Goal: Transaction & Acquisition: Purchase product/service

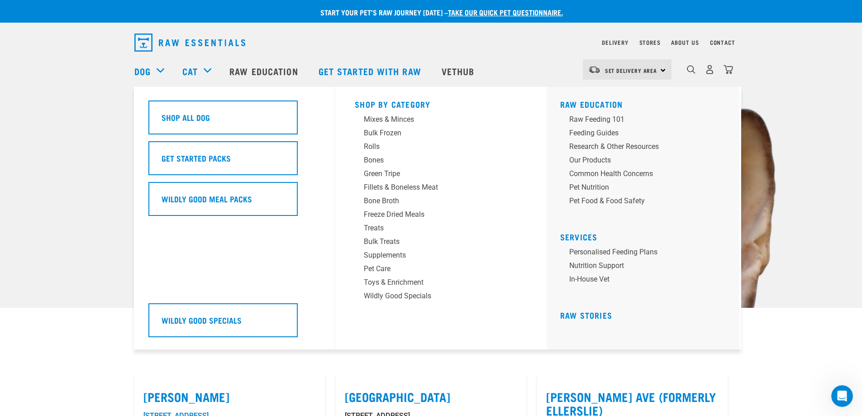
click at [182, 115] on h5 "Shop All Dog" at bounding box center [186, 117] width 48 height 12
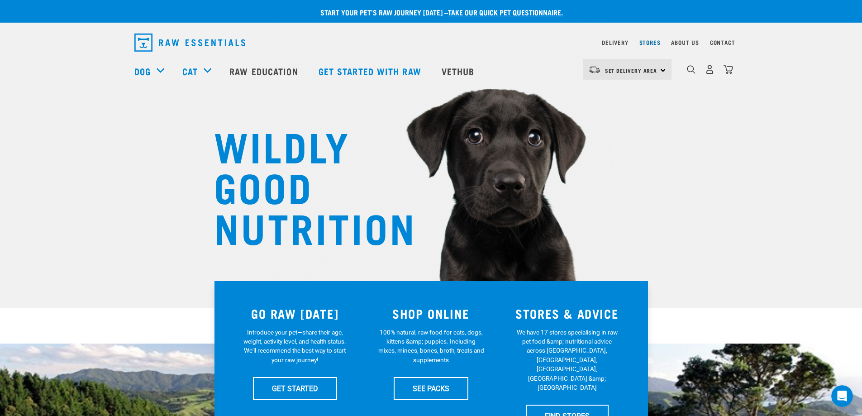
click at [650, 42] on link "Stores" at bounding box center [649, 42] width 21 height 3
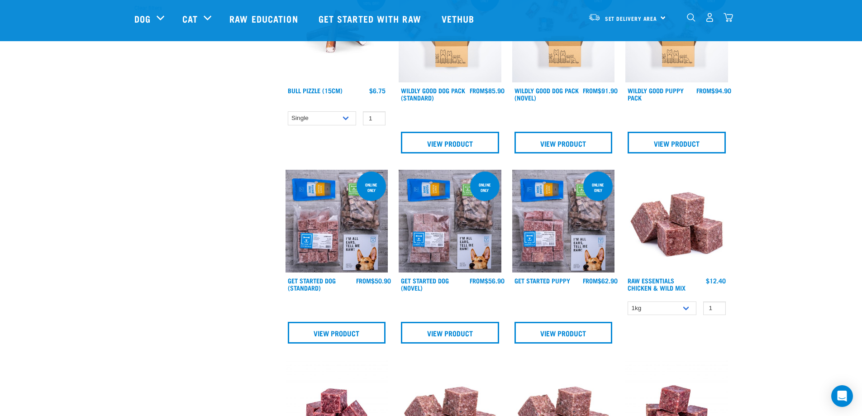
scroll to position [407, 0]
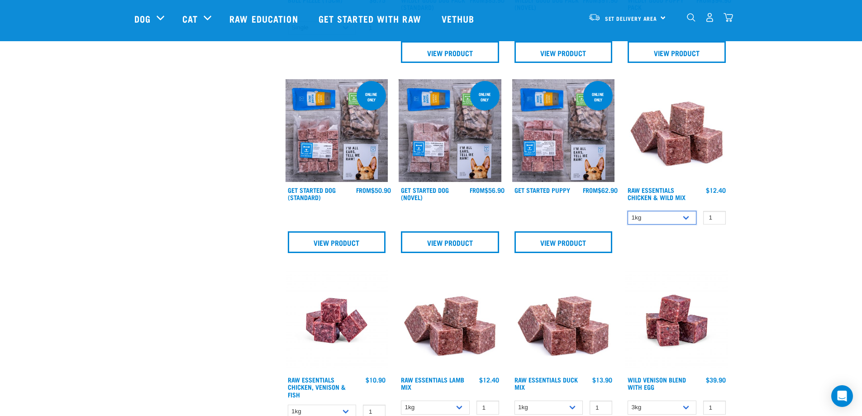
click at [661, 221] on select "1kg 3kg Bulk (10kg)" at bounding box center [661, 218] width 69 height 14
select select "14881"
click at [627, 211] on select "1kg 3kg Bulk (10kg)" at bounding box center [661, 218] width 69 height 14
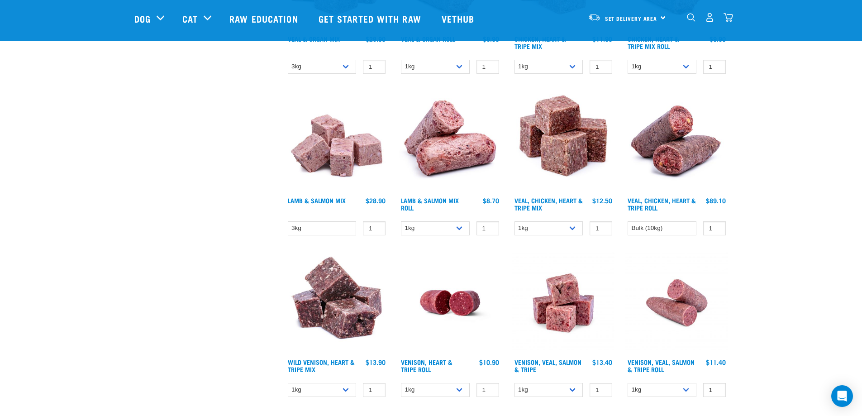
scroll to position [1176, 0]
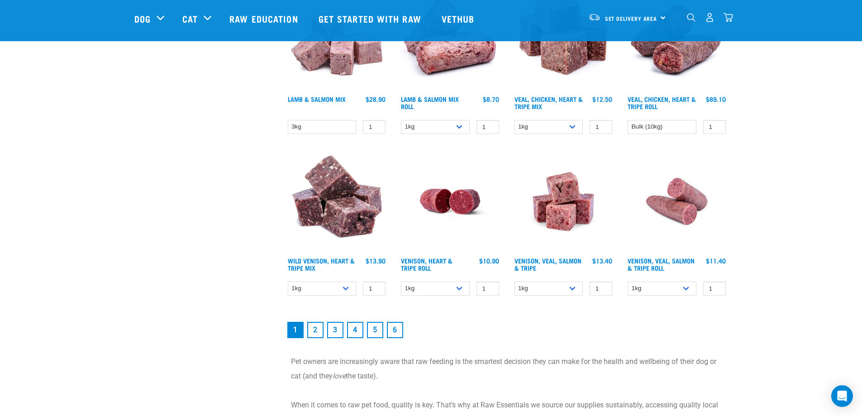
click at [314, 334] on link "2" at bounding box center [315, 330] width 16 height 16
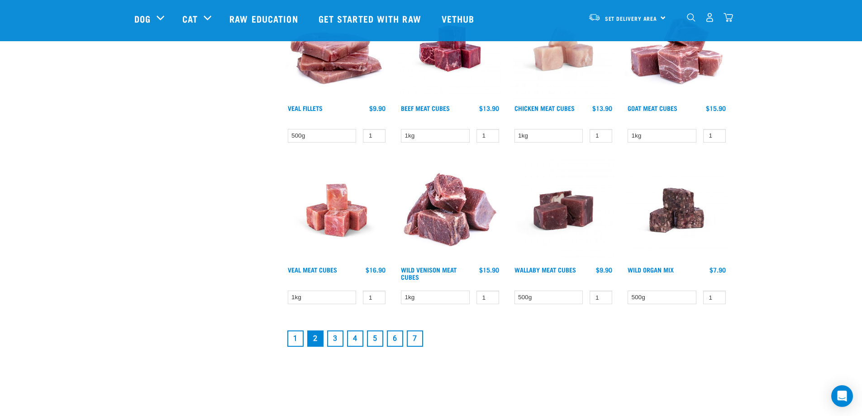
scroll to position [1086, 0]
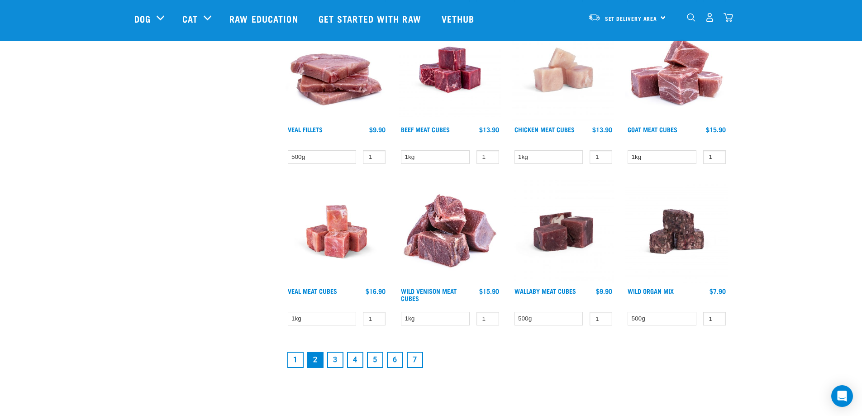
click at [339, 358] on link "3" at bounding box center [335, 360] width 16 height 16
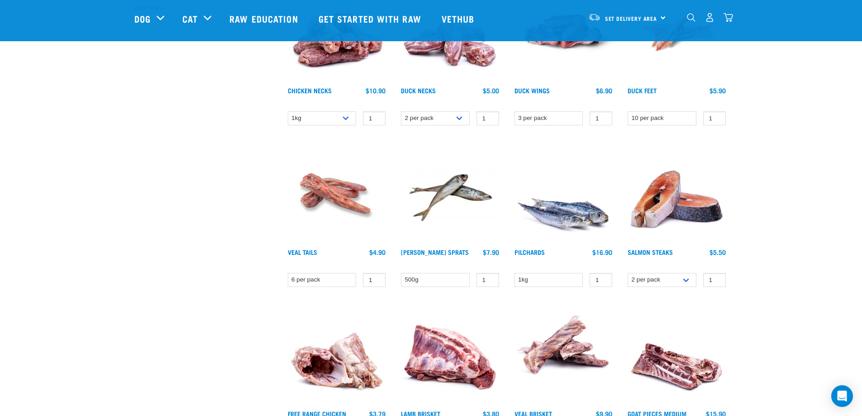
scroll to position [543, 0]
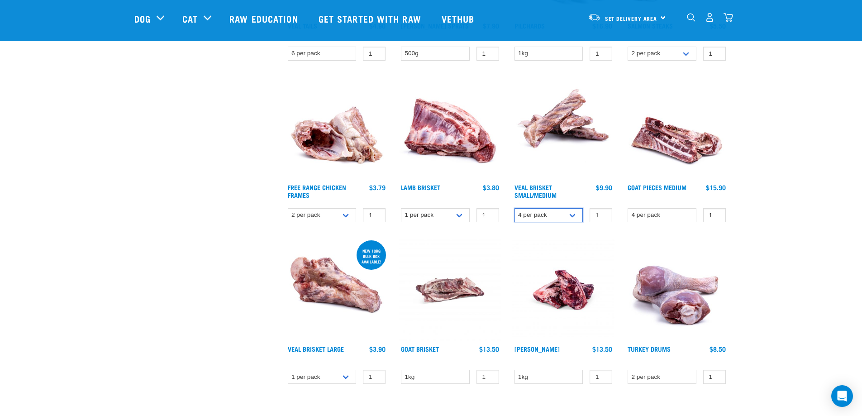
click at [560, 215] on select "4 per pack 8 per pack" at bounding box center [548, 215] width 69 height 14
select select "447645"
click at [514, 208] on select "4 per pack 8 per pack" at bounding box center [548, 215] width 69 height 14
click at [609, 242] on img at bounding box center [563, 289] width 103 height 103
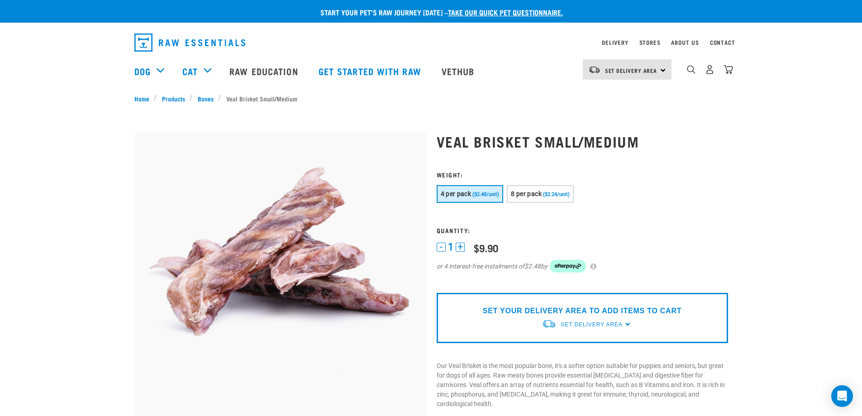
click at [619, 315] on p "SET YOUR DELIVERY AREA TO ADD ITEMS TO CART" at bounding box center [582, 310] width 199 height 11
click at [596, 312] on p "SET YOUR DELIVERY AREA TO ADD ITEMS TO CART" at bounding box center [582, 310] width 199 height 11
click at [615, 326] on span "Set Delivery Area" at bounding box center [592, 324] width 62 height 6
click at [596, 356] on link "[GEOGRAPHIC_DATA]" at bounding box center [587, 360] width 90 height 15
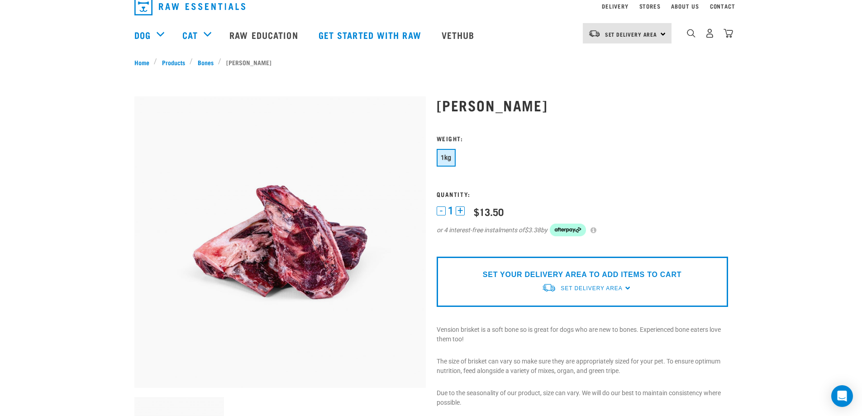
scroll to position [90, 0]
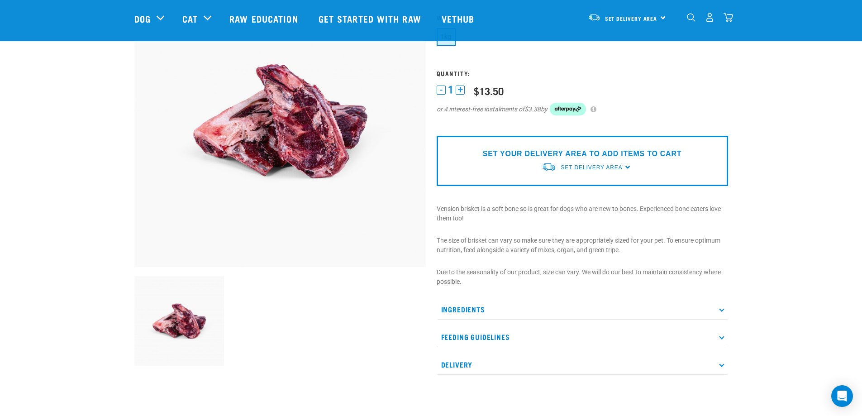
click at [501, 330] on p "Feeding Guidelines" at bounding box center [582, 337] width 291 height 20
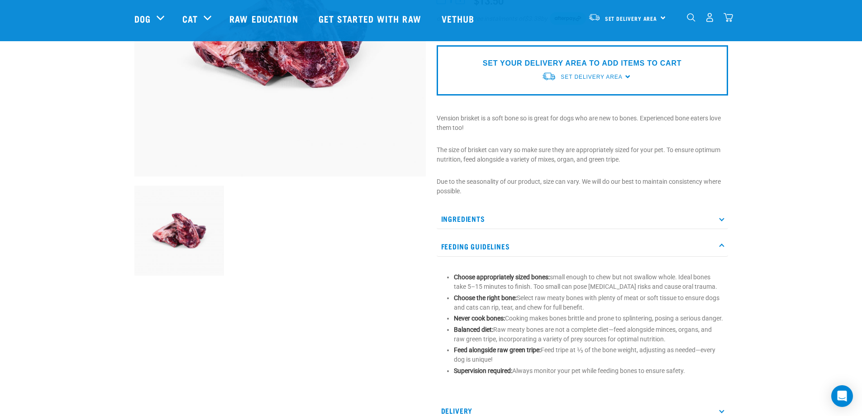
scroll to position [0, 0]
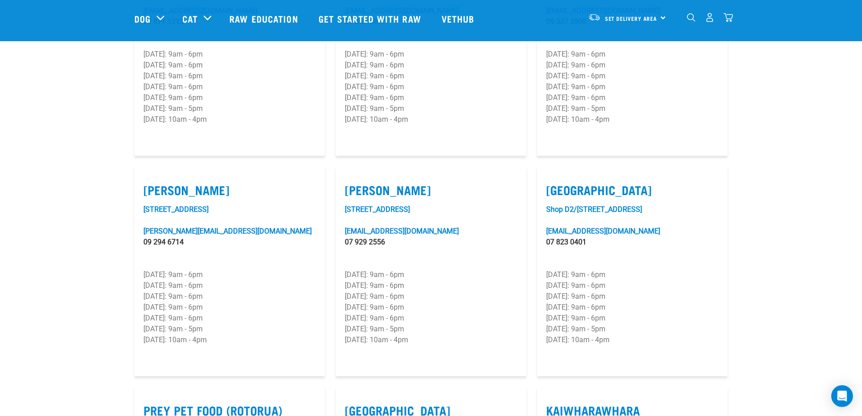
scroll to position [724, 0]
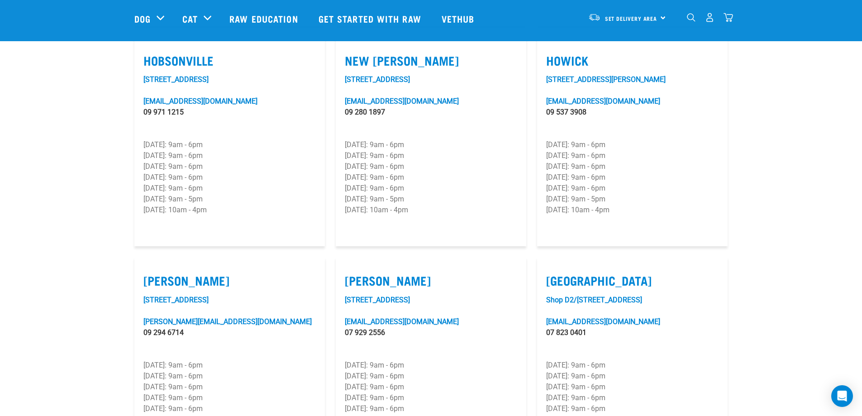
drag, startPoint x: 641, startPoint y: 138, endPoint x: 536, endPoint y: 139, distance: 104.5
click at [536, 139] on div "Howick 219 Moore Street howick@rawessentials.co.nz 09 537 3908 Monday: 9am - 6p…" at bounding box center [632, 142] width 201 height 220
click at [658, 161] on p "Wednesday: 9am - 6pm" at bounding box center [632, 166] width 172 height 11
drag, startPoint x: 641, startPoint y: 143, endPoint x: 542, endPoint y: 144, distance: 99.1
click at [542, 144] on article "Howick 219 Moore Street howick@rawessentials.co.nz 09 537 3908 Monday: 9am - 6p…" at bounding box center [632, 141] width 190 height 209
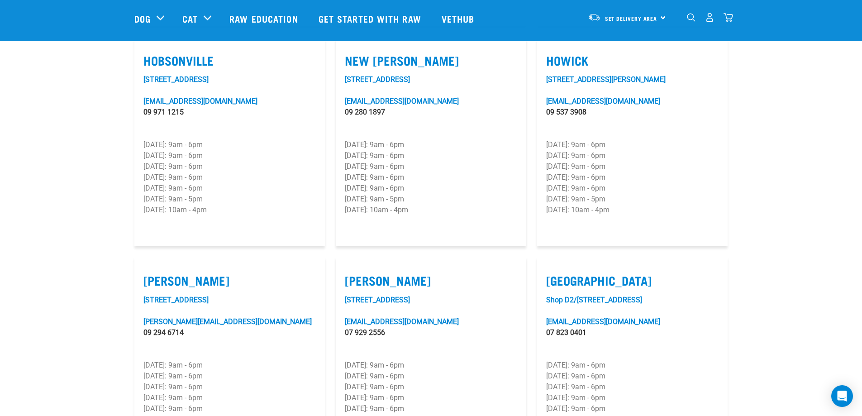
click at [648, 161] on p "Wednesday: 9am - 6pm" at bounding box center [632, 166] width 172 height 11
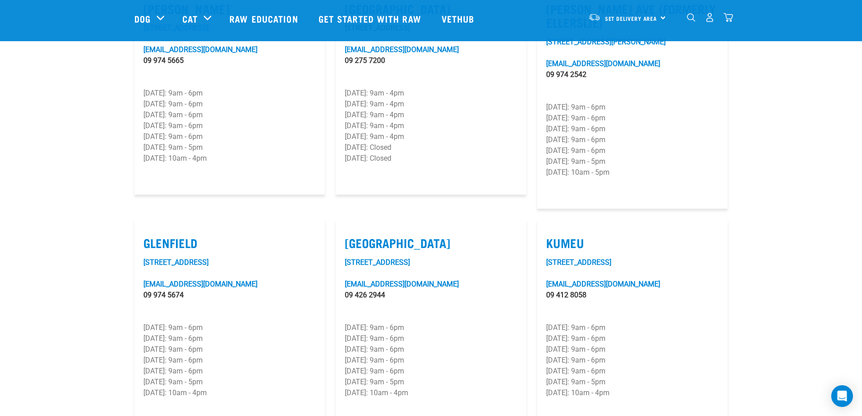
scroll to position [317, 0]
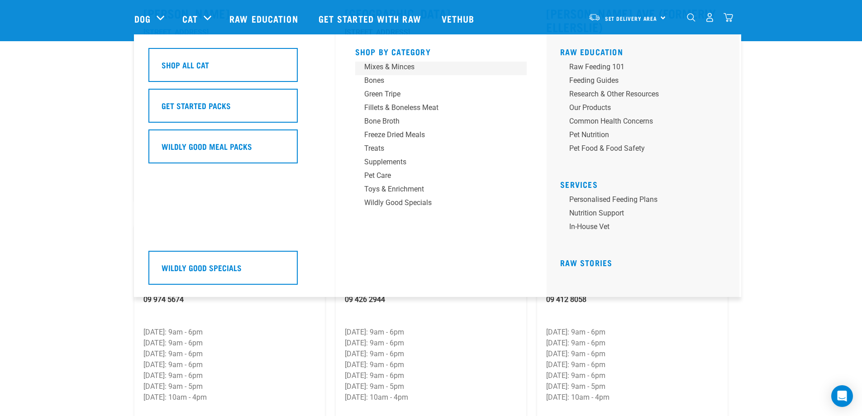
click at [396, 68] on div "Mixes & Minces" at bounding box center [434, 67] width 141 height 11
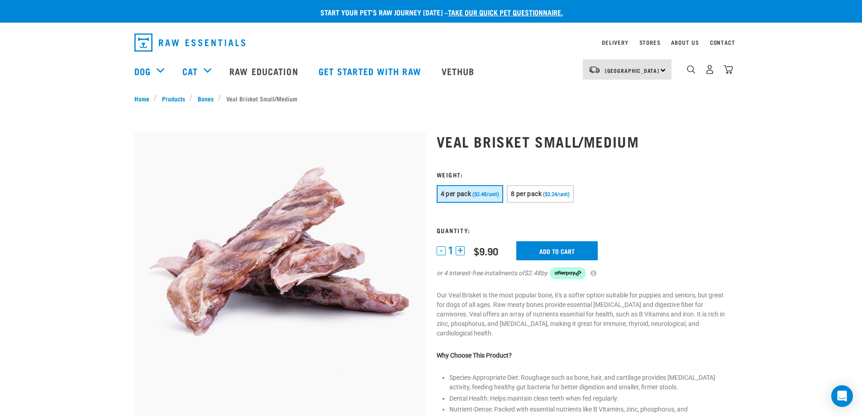
click at [457, 251] on button "+" at bounding box center [460, 250] width 9 height 9
click at [561, 184] on form at bounding box center [582, 230] width 291 height 119
click at [561, 190] on button "8 per pack ($2.24/unit)" at bounding box center [540, 194] width 67 height 18
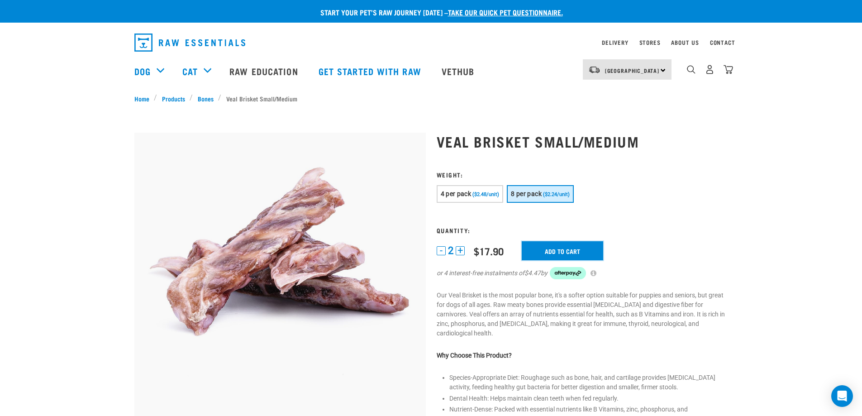
click at [564, 250] on input "Add to cart" at bounding box center [562, 250] width 81 height 19
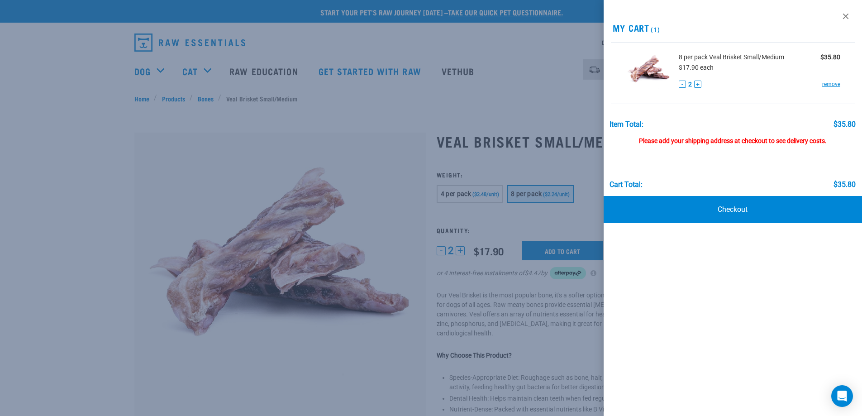
click at [849, 18] on link at bounding box center [845, 16] width 14 height 14
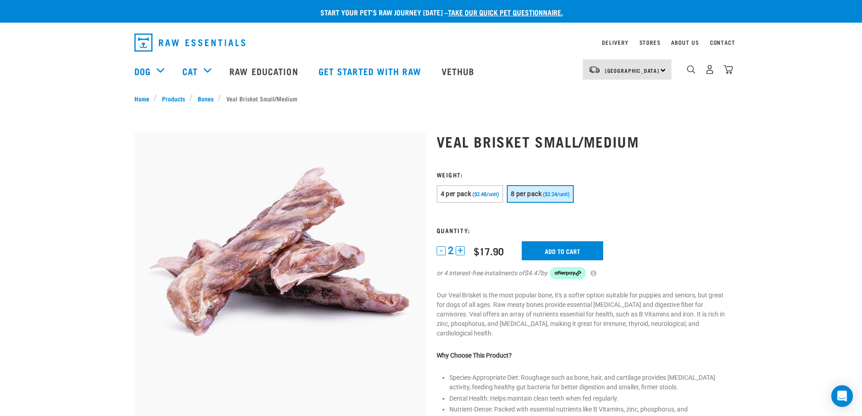
click at [223, 46] on img "dropdown navigation" at bounding box center [189, 42] width 111 height 18
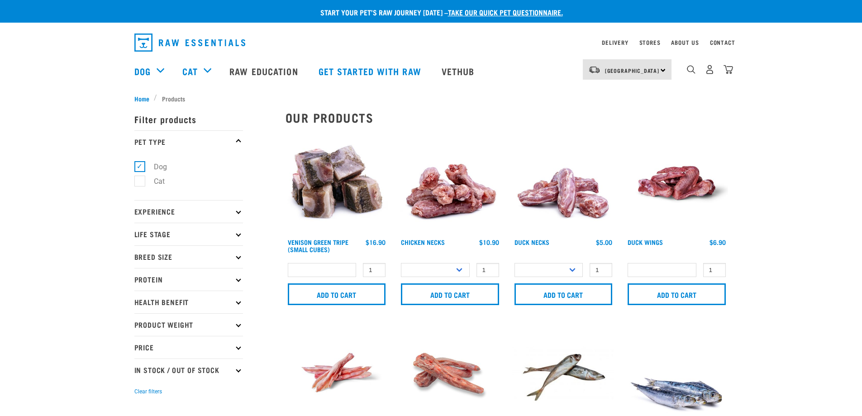
select select
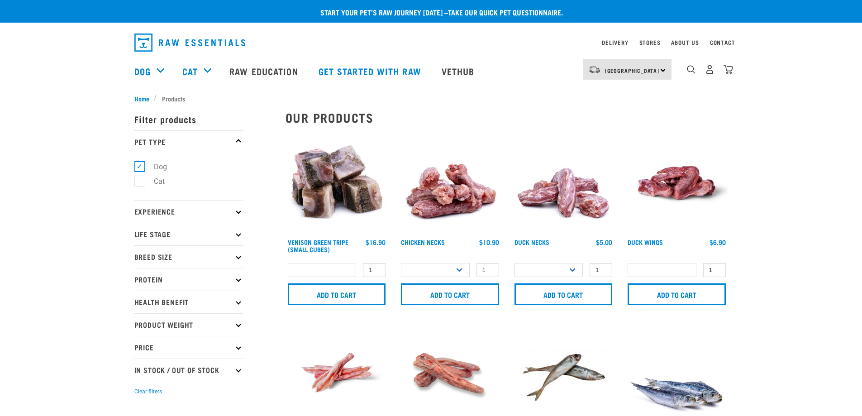
select select
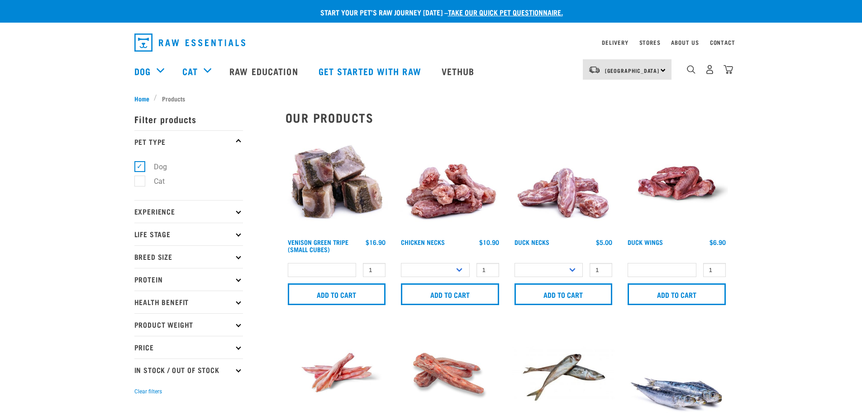
select select
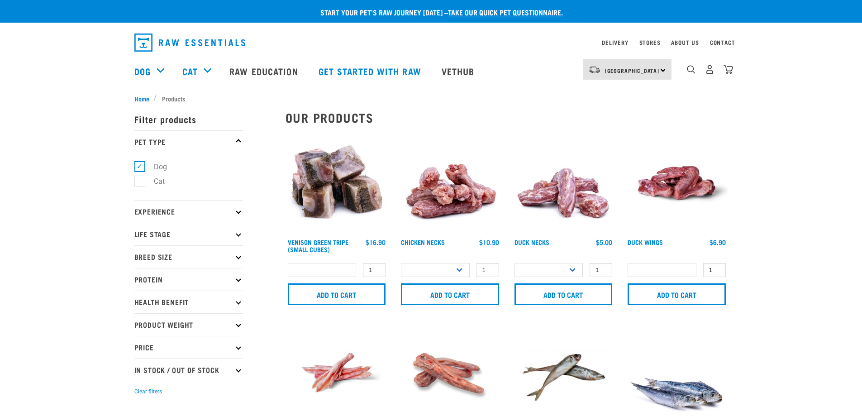
select select
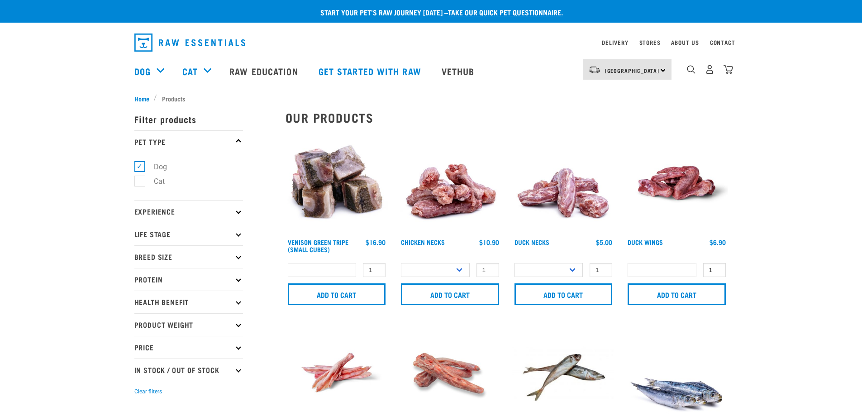
select select
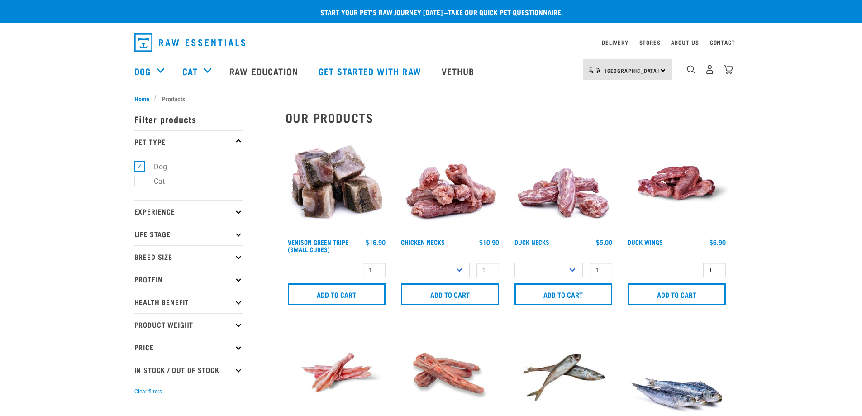
select select
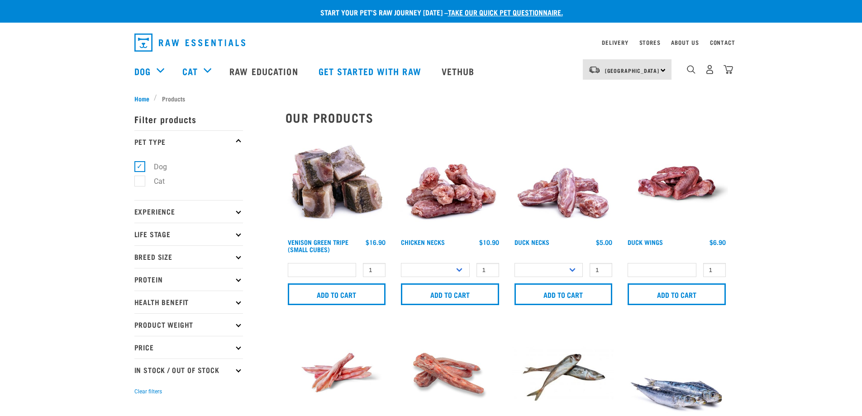
select select
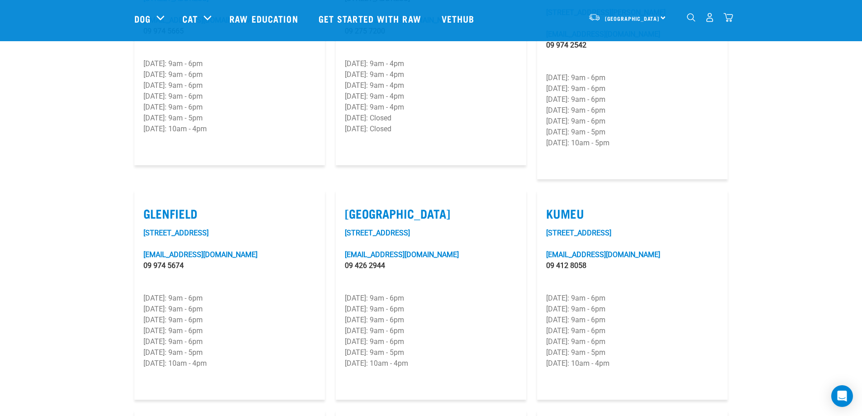
scroll to position [317, 0]
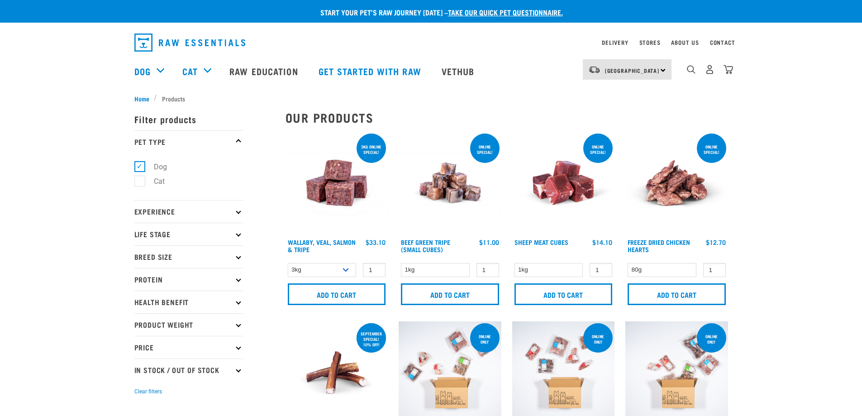
select select "14881"
select select "34496"
select select
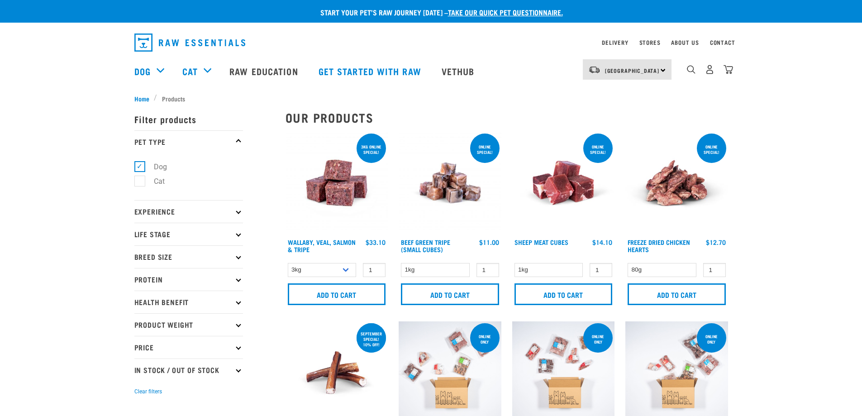
select select
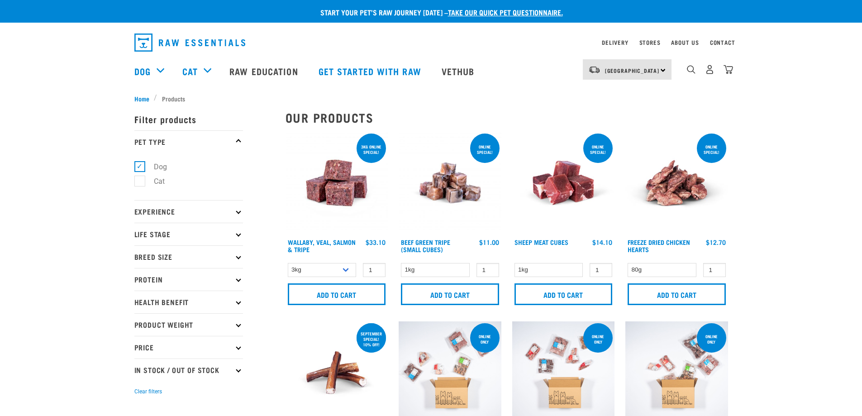
select select
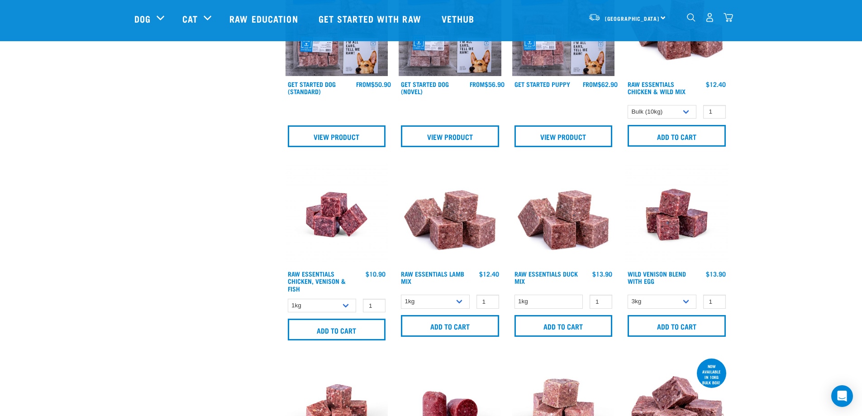
scroll to position [383, 0]
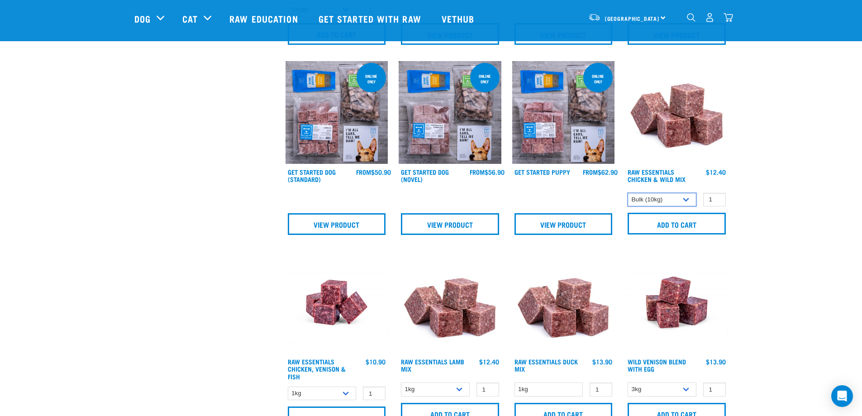
click at [680, 200] on select "1kg 3kg Bulk (10kg)" at bounding box center [661, 200] width 69 height 14
click at [627, 193] on select "1kg 3kg Bulk (10kg)" at bounding box center [661, 200] width 69 height 14
click at [687, 225] on input "Add to cart" at bounding box center [676, 224] width 98 height 22
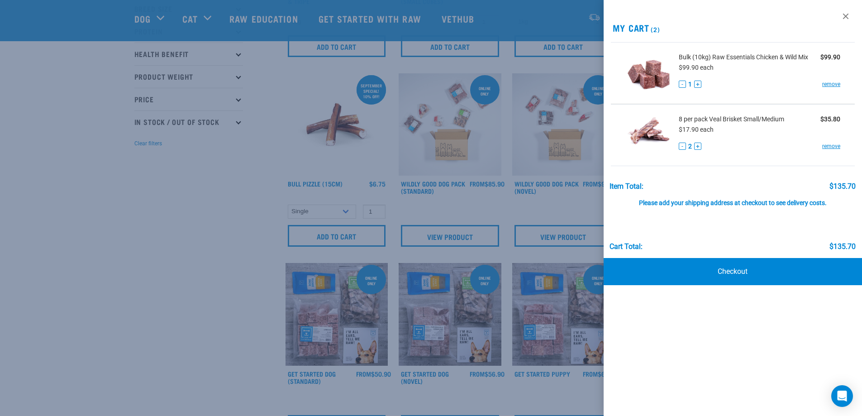
scroll to position [157, 0]
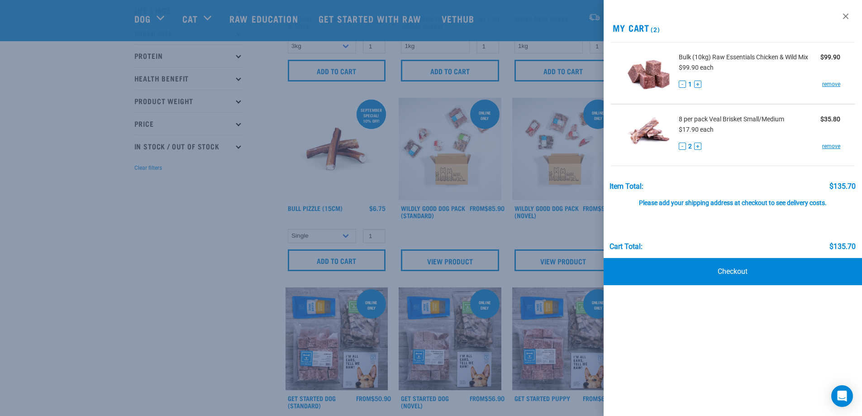
click at [765, 275] on link "Checkout" at bounding box center [732, 271] width 259 height 27
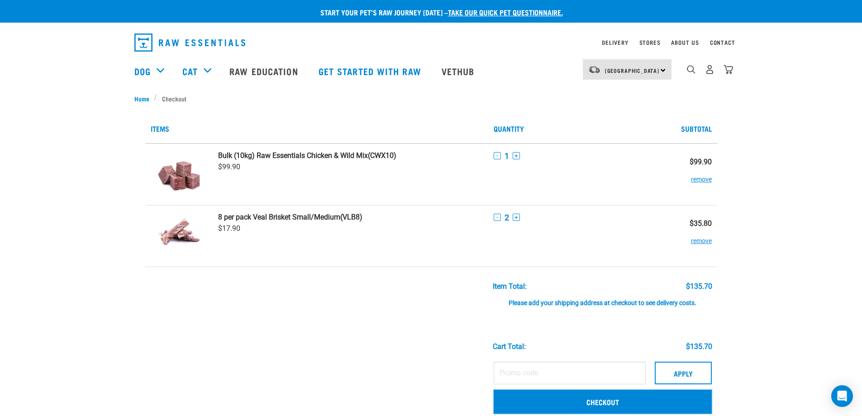
click at [626, 399] on link "Checkout" at bounding box center [603, 402] width 218 height 24
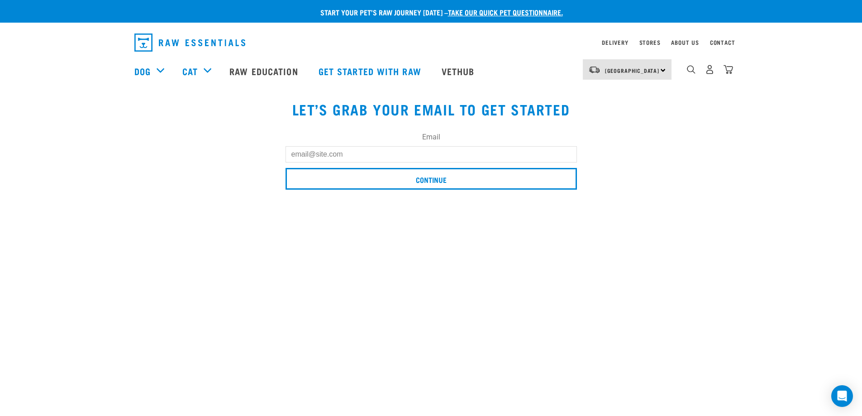
click at [330, 155] on input "Email" at bounding box center [430, 154] width 291 height 16
type input "[PERSON_NAME][EMAIL_ADDRESS][DOMAIN_NAME]"
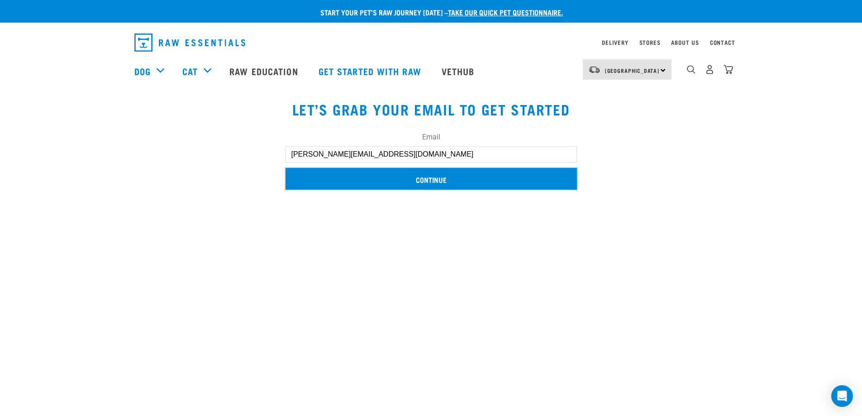
click at [450, 183] on input "Continue" at bounding box center [430, 179] width 291 height 22
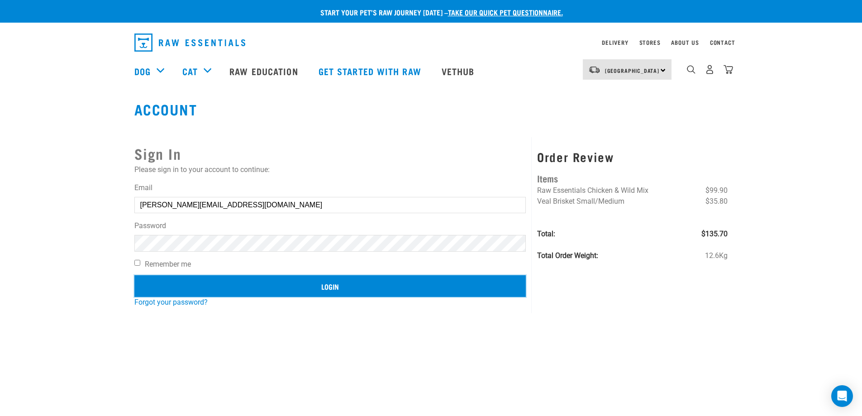
click at [315, 295] on input "Login" at bounding box center [330, 286] width 392 height 22
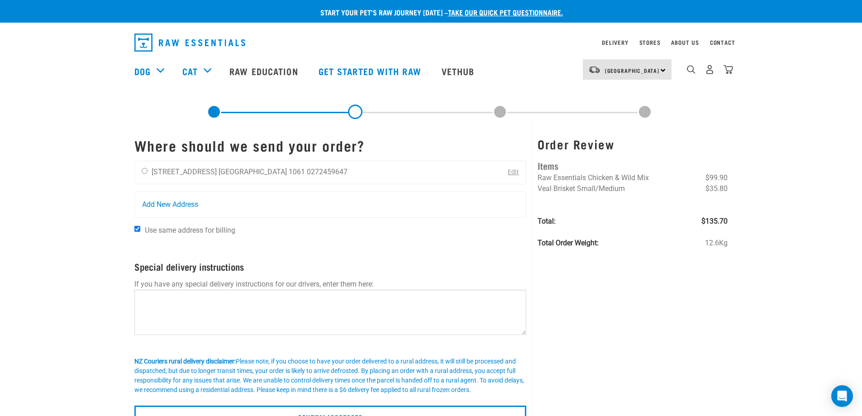
click at [510, 174] on link "Edit" at bounding box center [513, 172] width 11 height 8
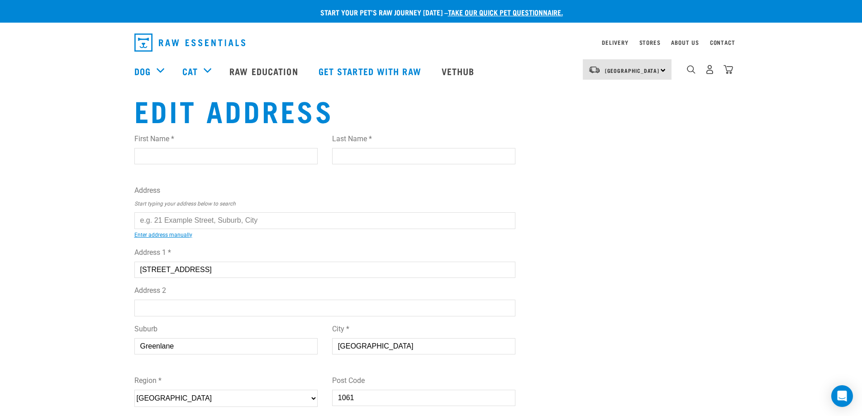
drag, startPoint x: 236, startPoint y: 277, endPoint x: 94, endPoint y: 273, distance: 142.6
click at [94, 273] on div "Start your pet’s raw journey [DATE] – take our quick pet questionnaire. Deliver…" at bounding box center [431, 292] width 862 height 584
type input "[STREET_ADDRESS][PERSON_NAME]"
type input "[PERSON_NAME]"
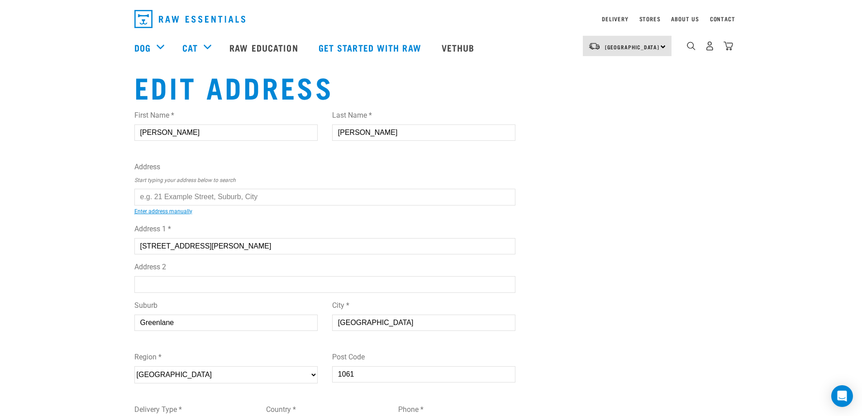
scroll to position [45, 0]
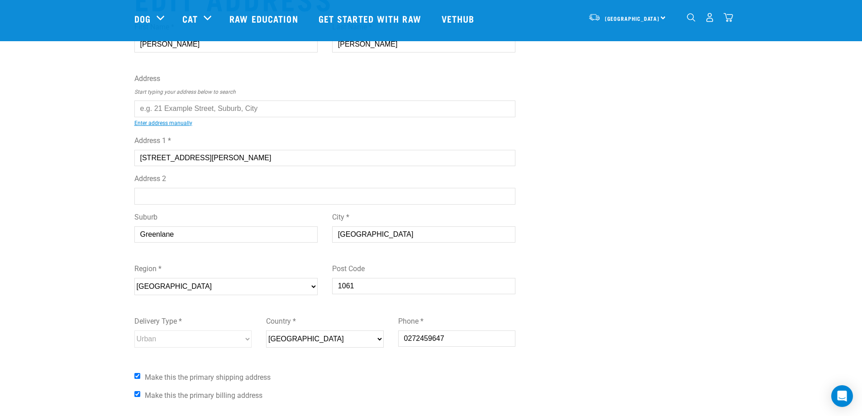
click at [225, 239] on input "Greenlane" at bounding box center [225, 234] width 183 height 16
drag, startPoint x: 219, startPoint y: 237, endPoint x: 81, endPoint y: 241, distance: 139.0
click at [81, 241] on div "Start your pet’s raw journey [DATE] – take our quick pet questionnaire. Deliver…" at bounding box center [431, 214] width 862 height 518
type input "prebbleton"
click at [360, 234] on input "Auckland" at bounding box center [423, 234] width 183 height 16
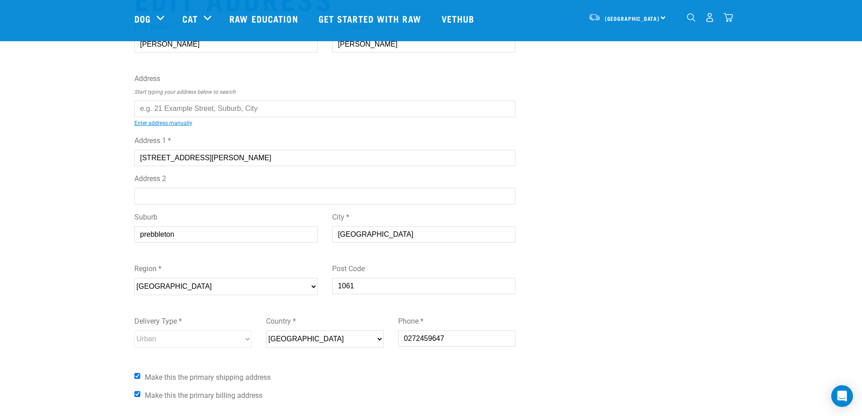
click at [360, 234] on input "Auckland" at bounding box center [423, 234] width 183 height 16
type input "Christchurch"
click at [153, 286] on select "Please select your region... Auckland Wellington Canterbury Marlborough Nelson …" at bounding box center [225, 286] width 183 height 17
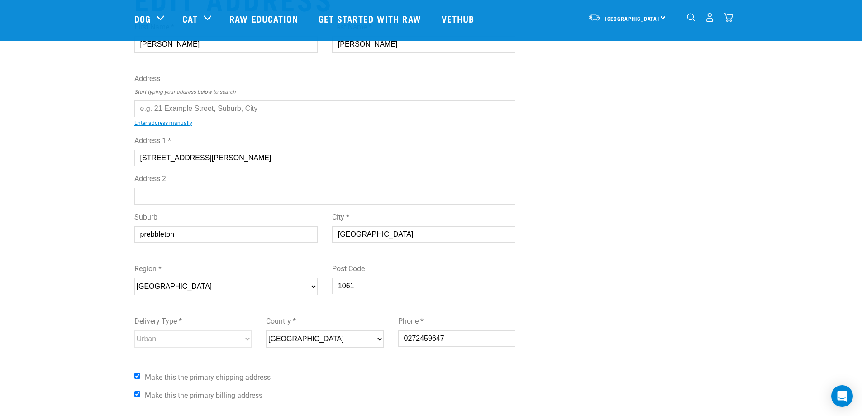
select select "CAN"
click at [134, 278] on select "Please select your region... Auckland Wellington Canterbury Marlborough Nelson …" at bounding box center [225, 286] width 183 height 17
click at [394, 282] on input "1061" at bounding box center [423, 286] width 183 height 16
drag, startPoint x: 345, startPoint y: 287, endPoint x: 320, endPoint y: 285, distance: 25.0
click at [320, 285] on div "Region * Please select your region... Auckland Wellington Canterbury Marlboroug…" at bounding box center [325, 282] width 396 height 52
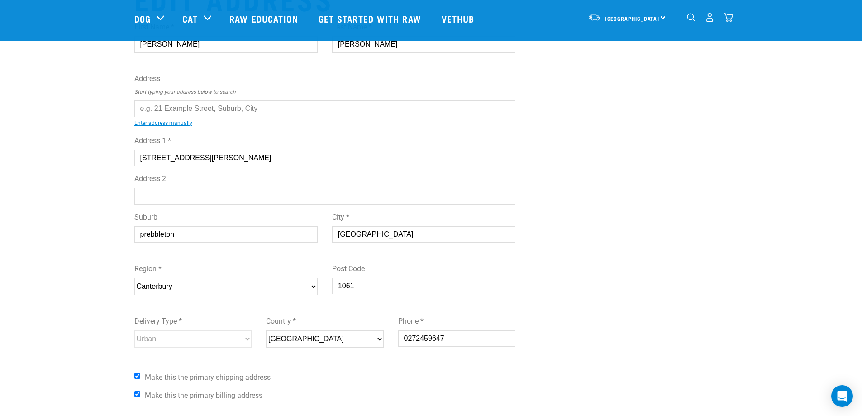
paste input "7604"
type input "7604"
click at [686, 290] on div "Edit Address First Name * Toby Last Name * hanson Address Start typing your add…" at bounding box center [431, 227] width 608 height 490
click at [589, 341] on div "Edit Address First Name * Toby Last Name * hanson Address Start typing your add…" at bounding box center [431, 227] width 608 height 490
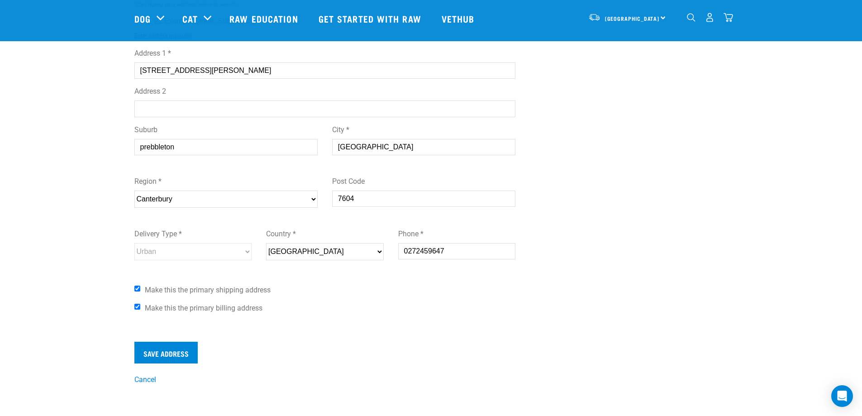
scroll to position [136, 0]
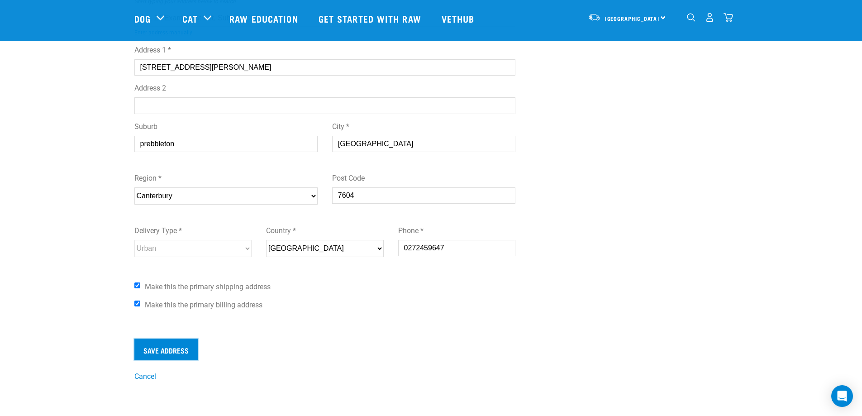
click at [166, 356] on input "Save Address" at bounding box center [165, 349] width 63 height 22
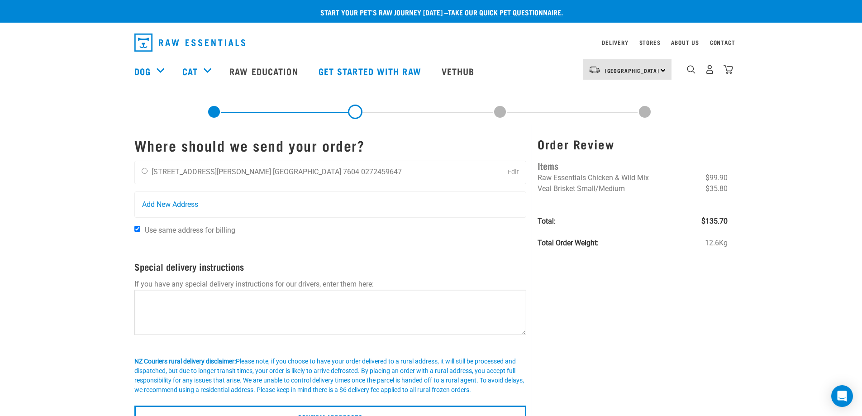
click at [636, 284] on div "Order Review Items Raw Essentials Chicken & Wild Mix $99.90 Veal Brisket Small/…" at bounding box center [632, 278] width 201 height 308
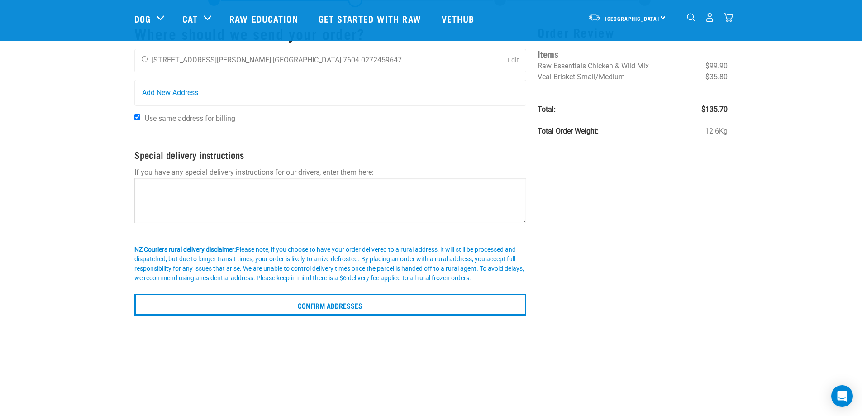
click at [361, 58] on li "0272459647" at bounding box center [381, 60] width 41 height 9
click at [145, 59] on input "radio" at bounding box center [145, 59] width 6 height 6
radio input "true"
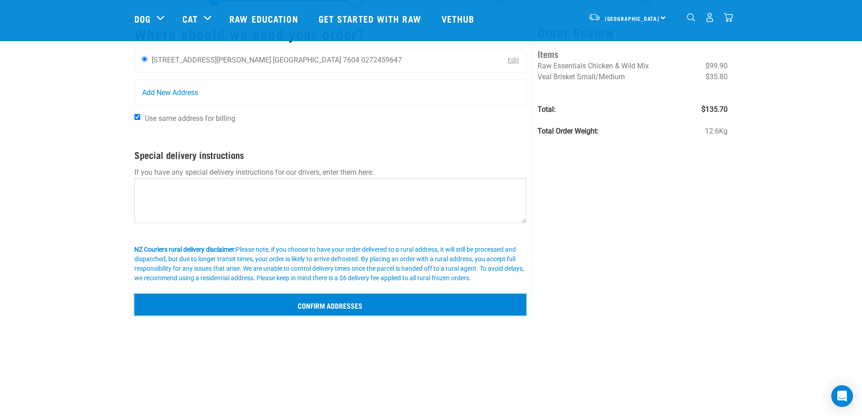
click at [344, 303] on input "Confirm addresses" at bounding box center [330, 305] width 392 height 22
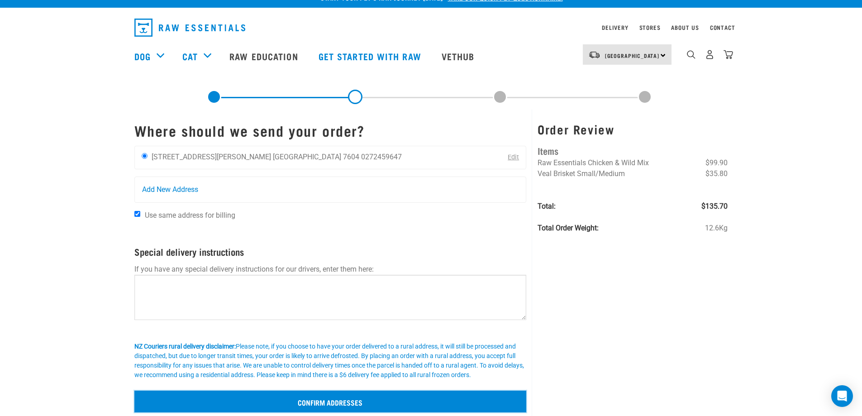
scroll to position [0, 0]
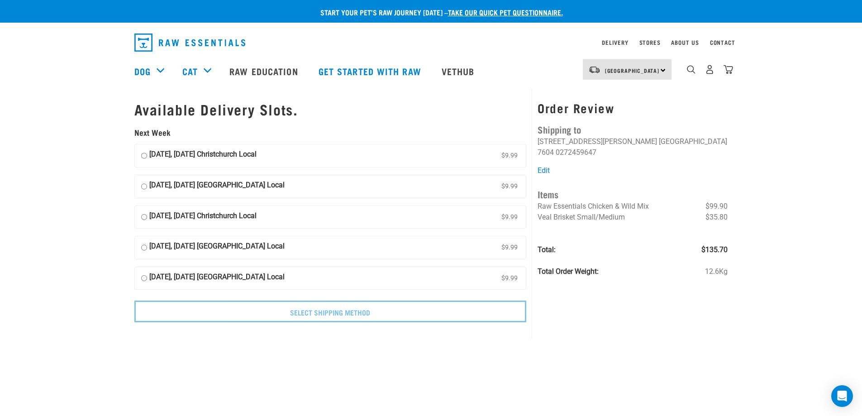
click at [438, 220] on label "[DATE], [DATE] Christchurch Local $9.99" at bounding box center [330, 217] width 391 height 23
click at [147, 220] on input "[DATE], [DATE] Christchurch Local $9.99" at bounding box center [144, 217] width 6 height 14
radio input "true"
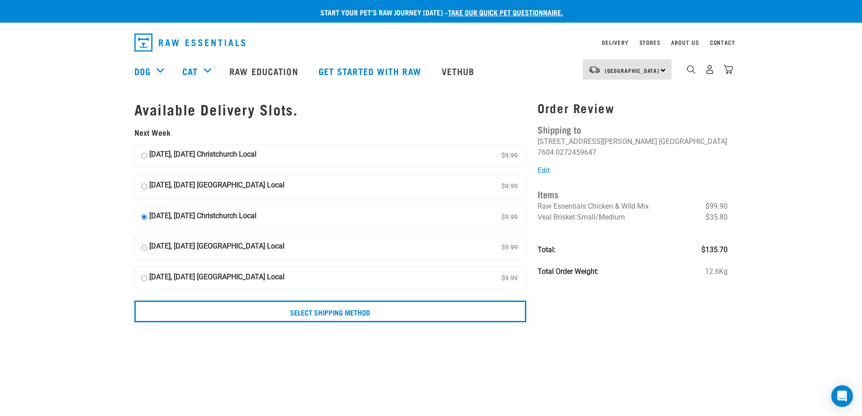
click at [143, 156] on input "[DATE], [DATE] Christchurch Local $9.99" at bounding box center [144, 156] width 6 height 14
radio input "true"
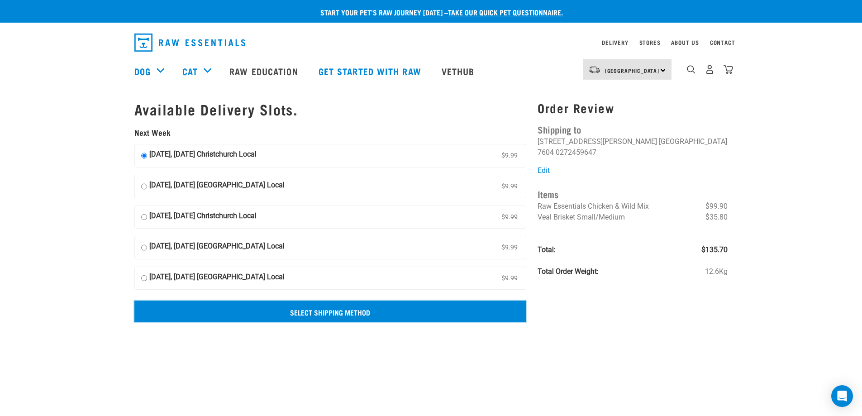
click at [341, 316] on input "Select Shipping Method" at bounding box center [330, 311] width 392 height 22
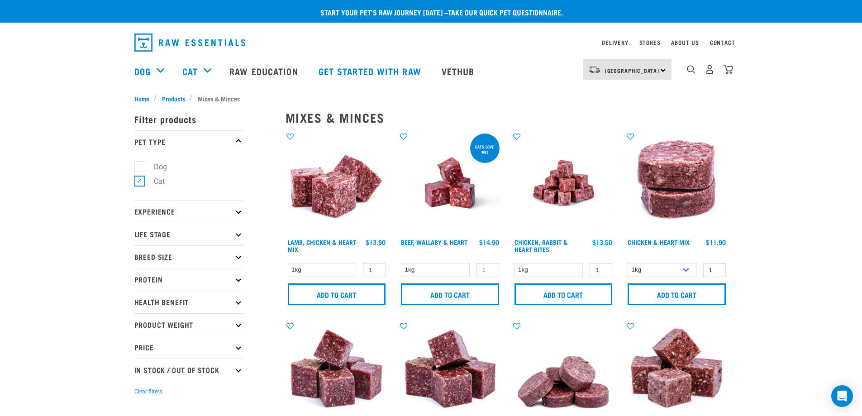
click at [206, 234] on p "Life Stage" at bounding box center [188, 234] width 109 height 23
click at [179, 318] on label "Senior Dog" at bounding box center [165, 317] width 53 height 11
click at [140, 318] on input "Senior Dog" at bounding box center [137, 317] width 6 height 6
checkbox input "true"
click at [162, 233] on p "Life Stage" at bounding box center [188, 234] width 109 height 23
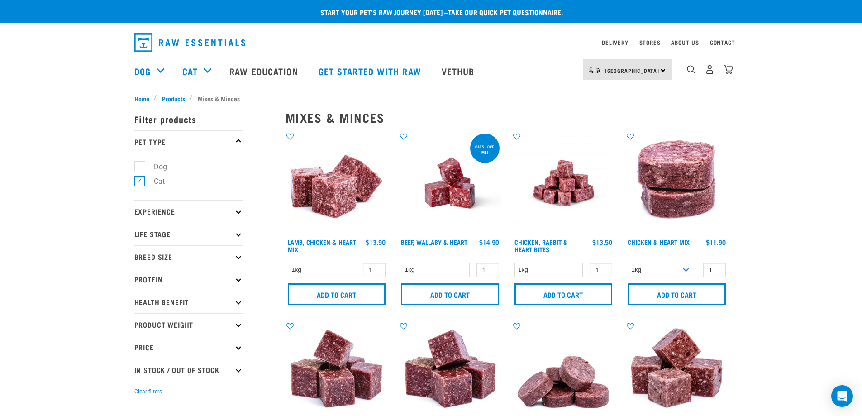
click at [199, 252] on p "Breed Size" at bounding box center [188, 256] width 109 height 23
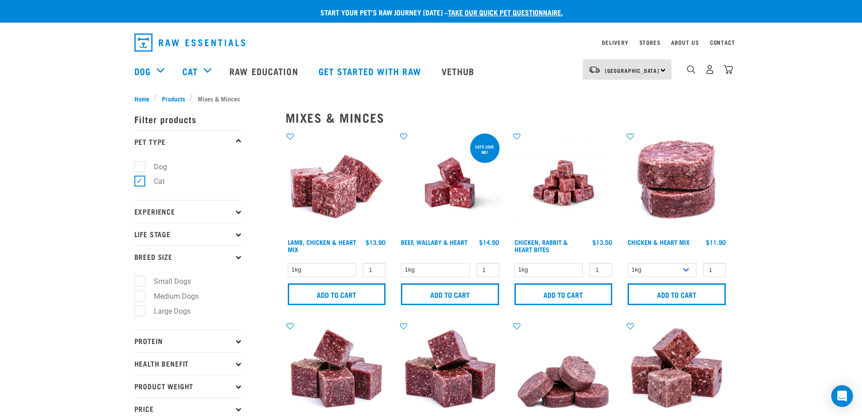
click at [191, 296] on label "Medium Dogs" at bounding box center [170, 295] width 63 height 11
click at [140, 296] on input "Medium Dogs" at bounding box center [137, 294] width 6 height 6
checkbox input "true"
click at [181, 259] on p "Breed Size" at bounding box center [188, 256] width 109 height 23
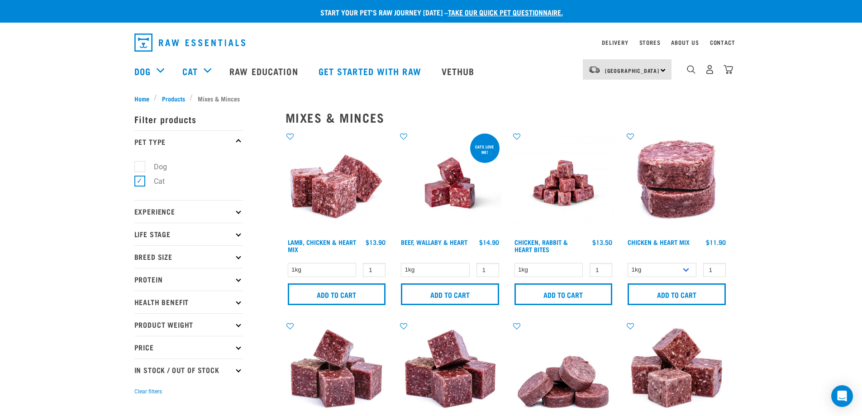
click at [204, 326] on p "Product Weight" at bounding box center [188, 324] width 109 height 23
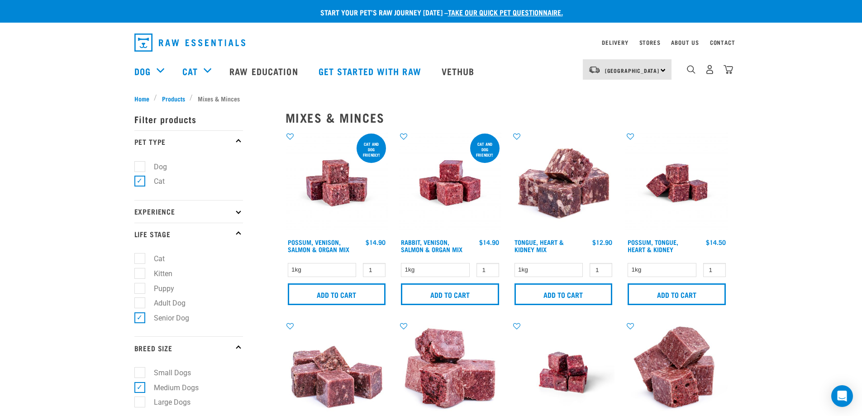
click at [165, 165] on label "Dog" at bounding box center [154, 166] width 31 height 11
click at [140, 165] on input "Dog" at bounding box center [137, 165] width 6 height 6
checkbox input "true"
click at [159, 180] on label "Cat" at bounding box center [153, 181] width 29 height 11
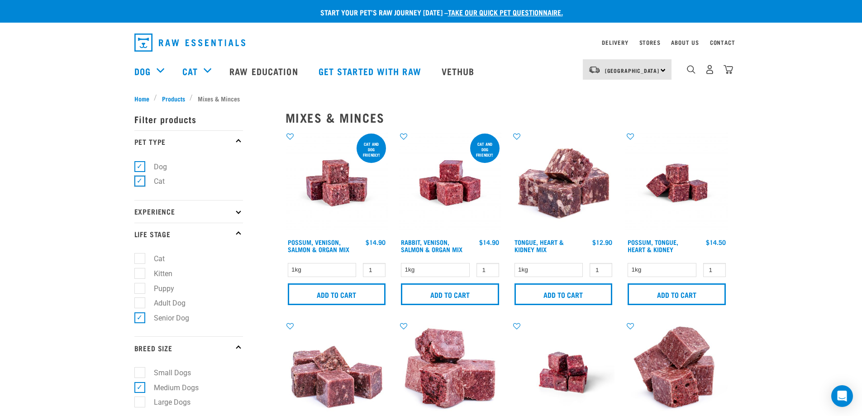
click at [140, 180] on input "Cat" at bounding box center [137, 180] width 6 height 6
checkbox input "false"
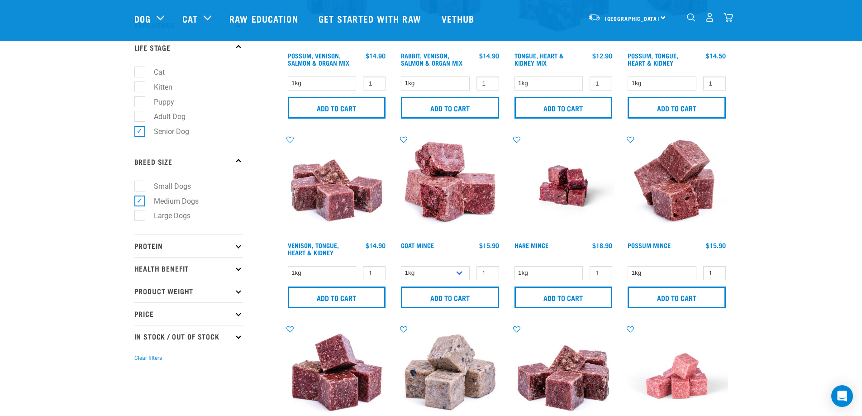
scroll to position [136, 0]
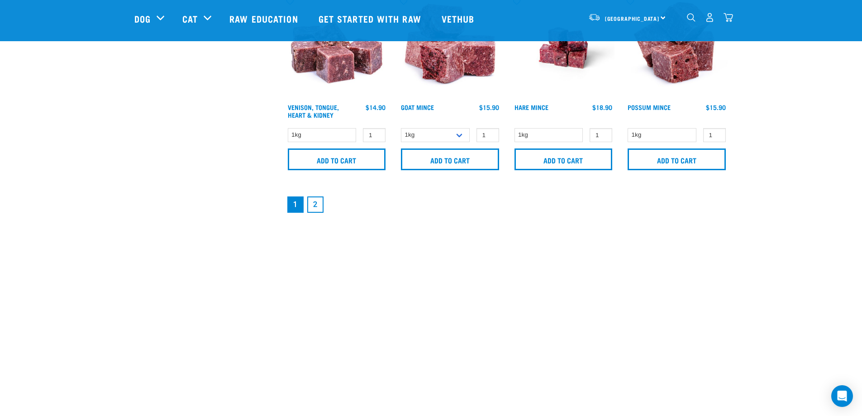
scroll to position [1402, 0]
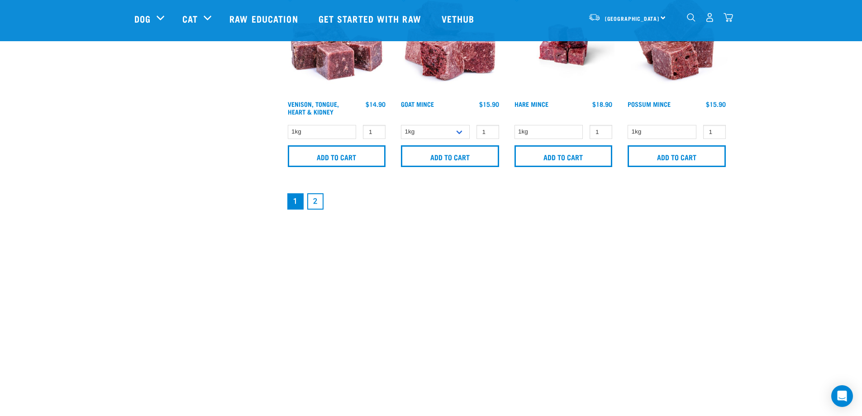
click at [319, 201] on link "2" at bounding box center [315, 201] width 16 height 16
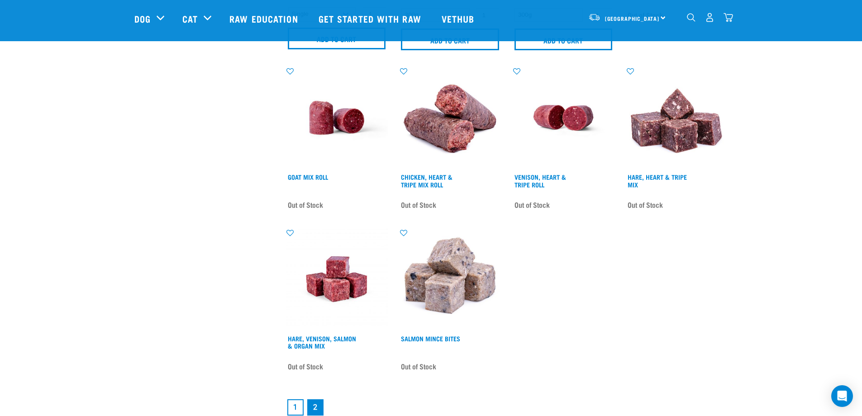
scroll to position [769, 0]
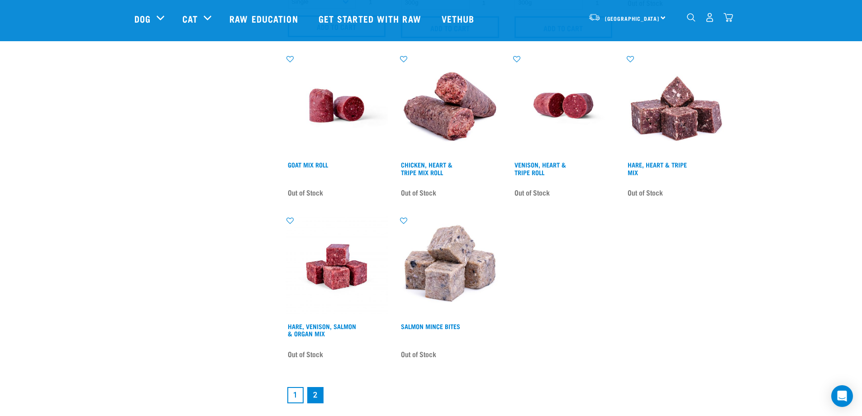
click at [294, 392] on link "1" at bounding box center [295, 395] width 16 height 16
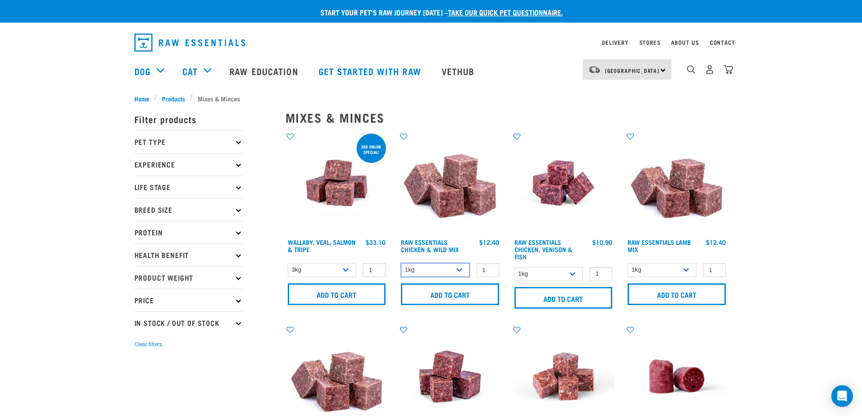
click at [458, 266] on select "1kg 3kg Bulk (10kg)" at bounding box center [435, 270] width 69 height 14
click at [439, 266] on select "1kg 3kg Bulk (10kg)" at bounding box center [435, 270] width 69 height 14
click at [444, 244] on link "Raw Essentials Chicken & Wild Mix" at bounding box center [430, 245] width 58 height 10
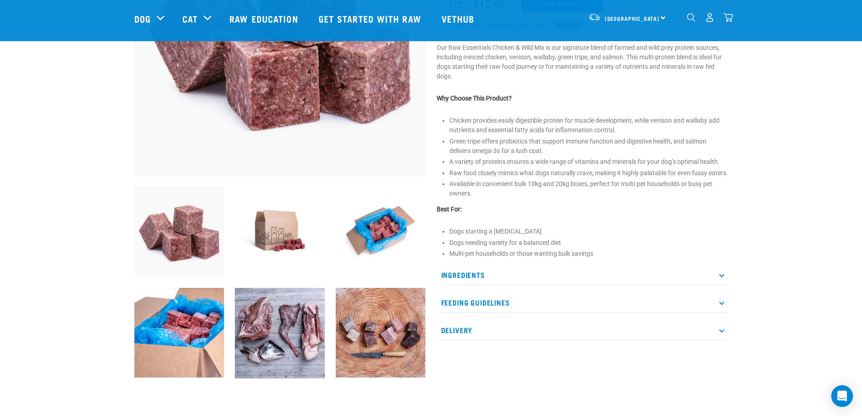
click at [572, 309] on p "Feeding Guidelines" at bounding box center [582, 302] width 291 height 20
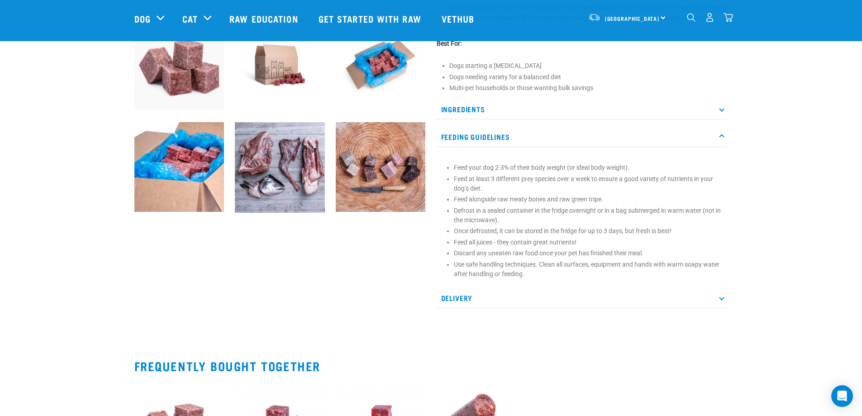
scroll to position [362, 0]
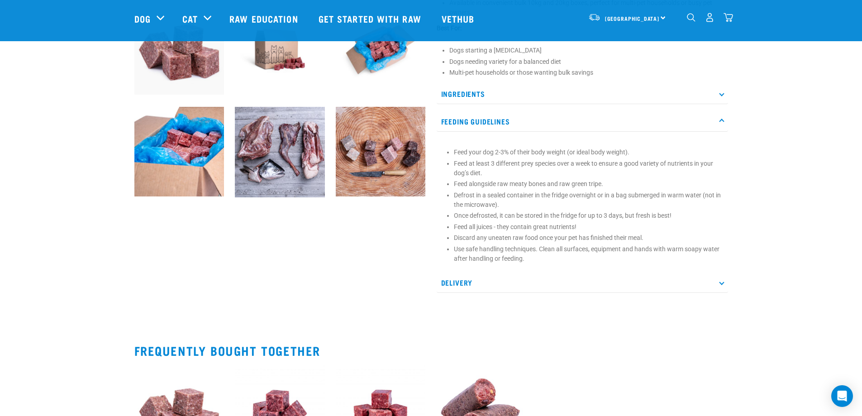
click at [658, 293] on p "Delivery" at bounding box center [582, 282] width 291 height 20
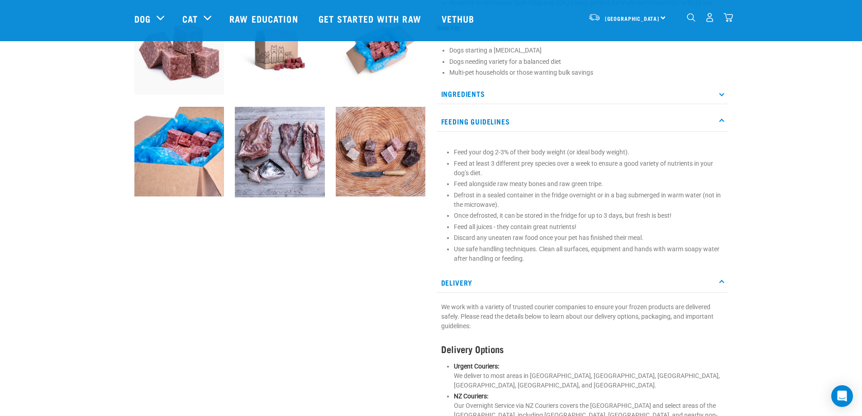
click at [660, 293] on p "Delivery" at bounding box center [582, 282] width 291 height 20
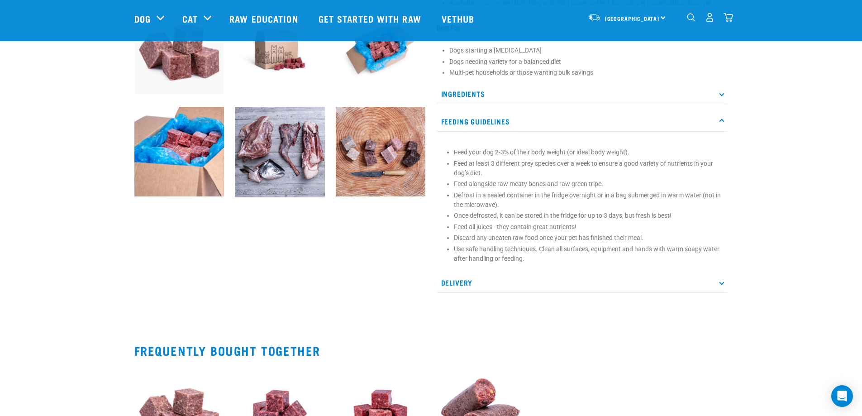
click at [525, 291] on p "Delivery" at bounding box center [582, 282] width 291 height 20
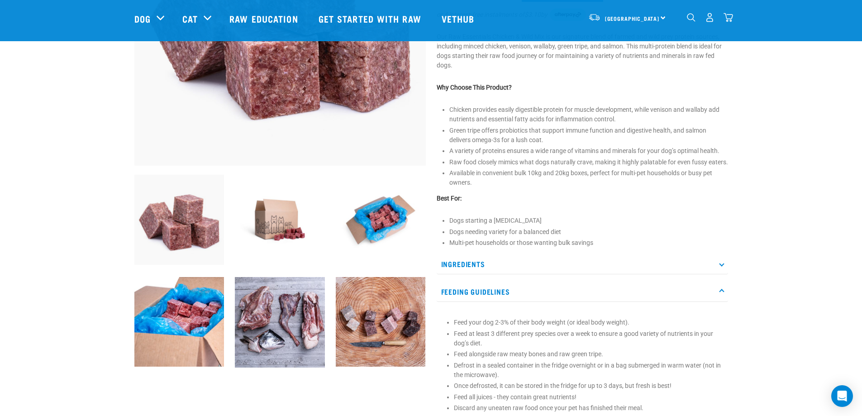
scroll to position [0, 0]
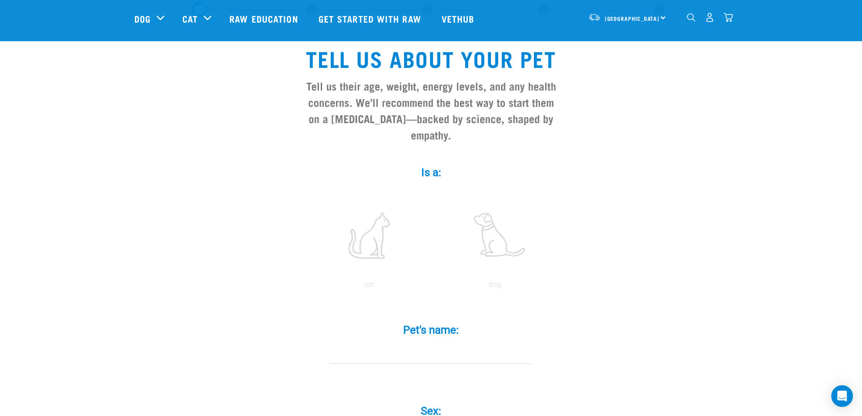
scroll to position [90, 0]
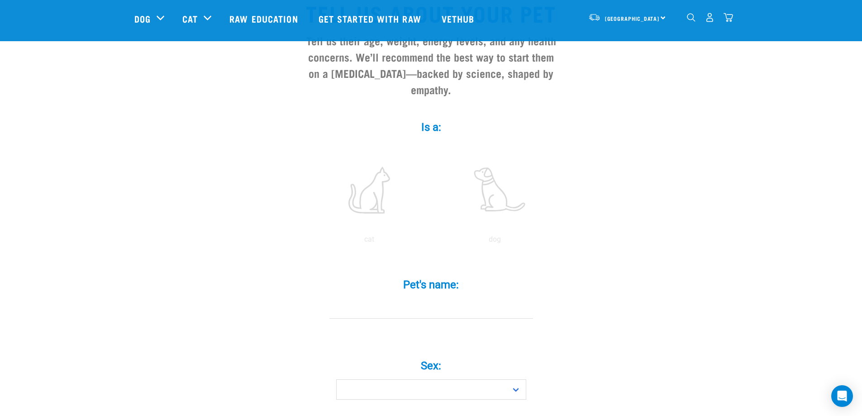
click at [458, 276] on label "Pet's name: *" at bounding box center [430, 284] width 271 height 16
click at [458, 298] on input "Pet's name: *" at bounding box center [431, 308] width 204 height 20
type input "[PERSON_NAME]"
click at [487, 379] on select "Boy Girl" at bounding box center [431, 389] width 190 height 20
select select "boy"
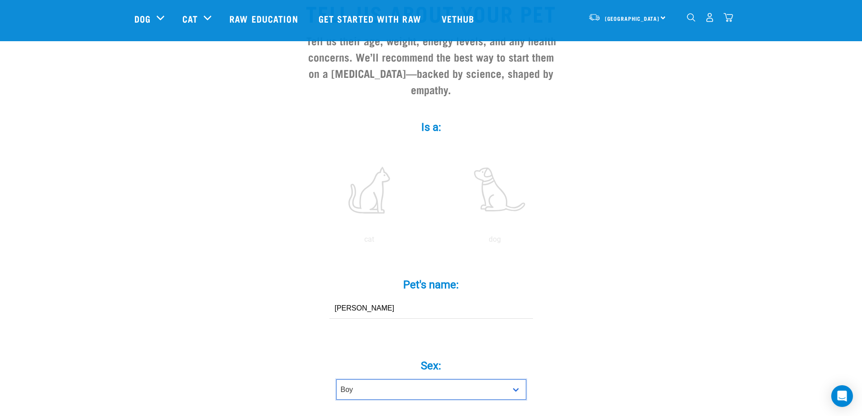
click at [336, 379] on select "Boy Girl" at bounding box center [431, 389] width 190 height 20
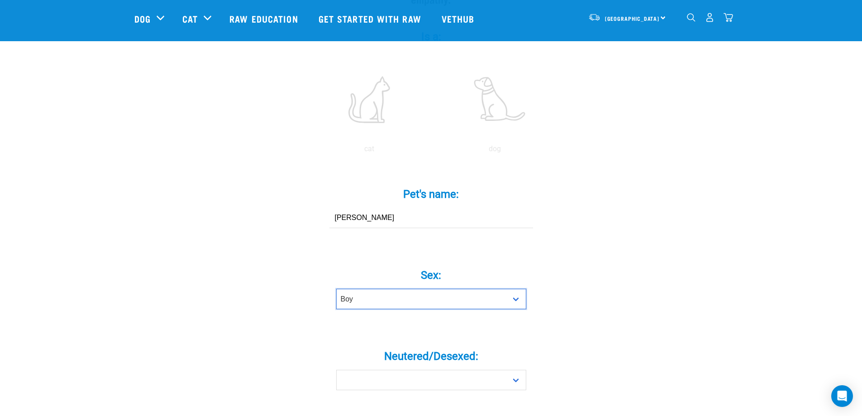
scroll to position [271, 0]
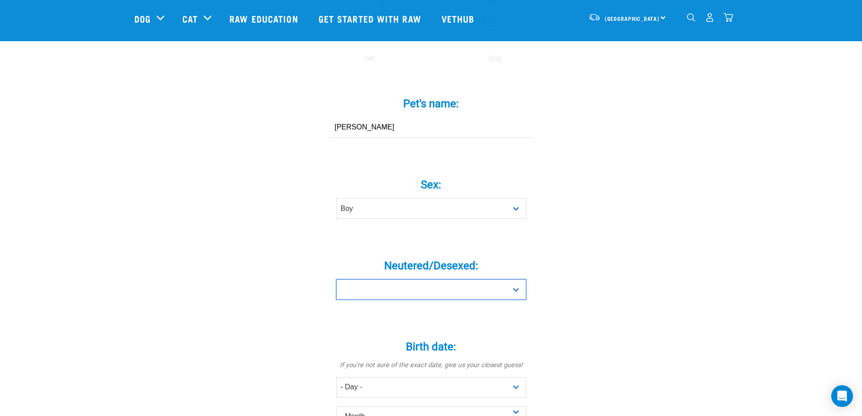
click at [446, 281] on select "Yes No" at bounding box center [431, 289] width 190 height 20
select select "yes"
click at [336, 279] on select "Yes No" at bounding box center [431, 289] width 190 height 20
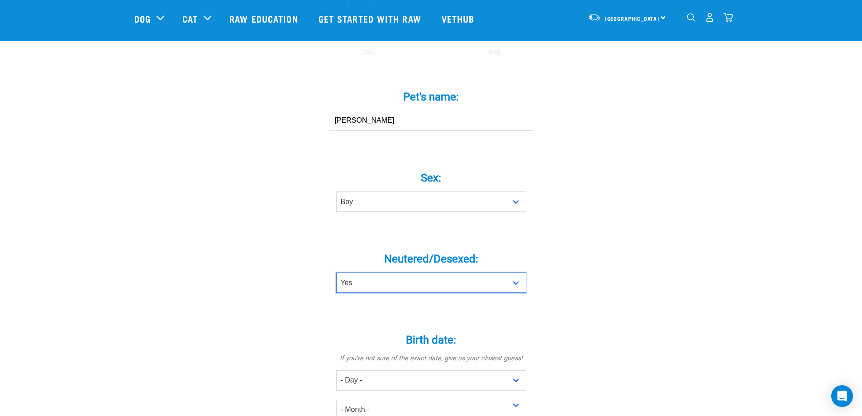
scroll to position [317, 0]
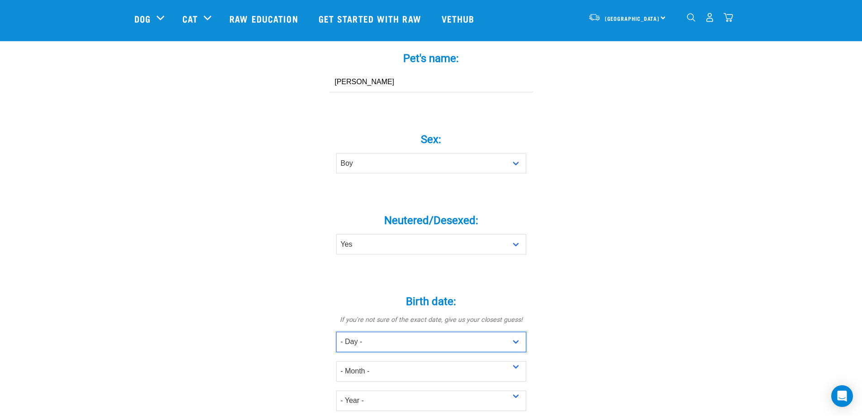
click at [442, 332] on select "- Day - 1 2 3 4 5 6 7 8 9 10 11 12 13 14 15 16 17 18 19 20 21 22 23 24 25 26 27" at bounding box center [431, 342] width 190 height 20
select select "11"
click at [336, 332] on select "- Day - 1 2 3 4 5 6 7 8 9 10 11 12 13 14 15 16 17 18 19 20 21 22 23 24 25 26 27" at bounding box center [431, 342] width 190 height 20
click at [423, 361] on select "- Month - January February March April May June July August September October N…" at bounding box center [431, 371] width 190 height 20
select select "July"
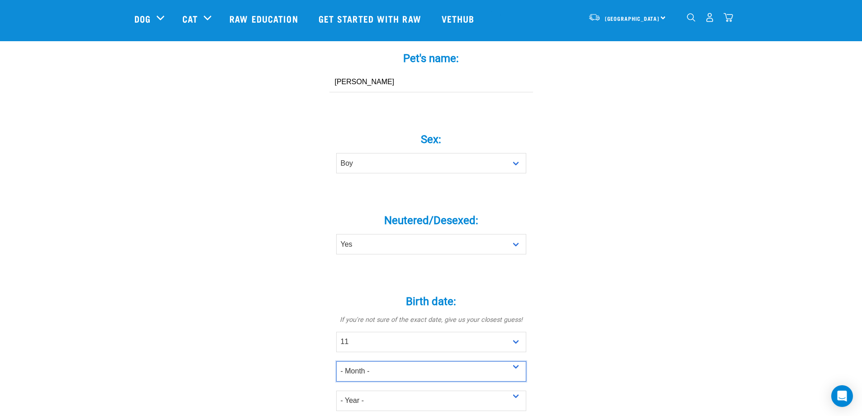
click at [336, 361] on select "- Month - January February March April May June July August September October N…" at bounding box center [431, 371] width 190 height 20
click at [423, 390] on select "- Year - 2025 2024 2023 2022 2021 2020 2019 2018 2017 2016 2015 2014 2013 2012" at bounding box center [431, 400] width 190 height 20
select select "2014"
click at [336, 390] on select "- Year - 2025 2024 2023 2022 2021 2020 2019 2018 2017 2016 2015 2014 2013 2012" at bounding box center [431, 400] width 190 height 20
click at [663, 312] on div "Tell us about your pet Tell us their age, weight, energy levels, and any health…" at bounding box center [431, 295] width 594 height 1079
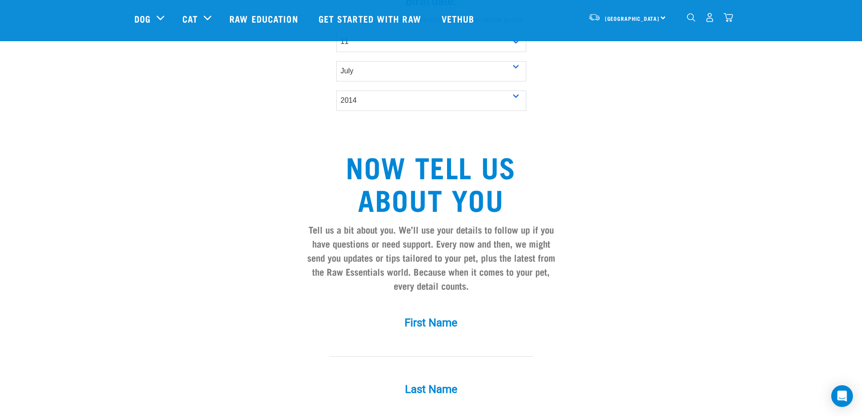
scroll to position [679, 0]
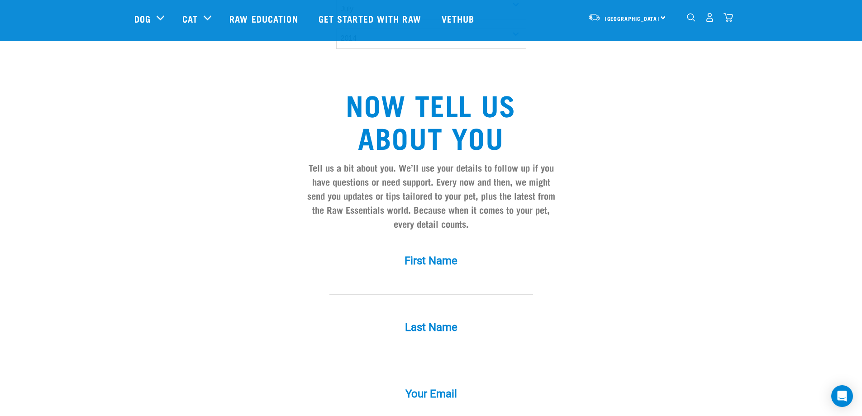
click at [476, 274] on input "First Name *" at bounding box center [431, 284] width 204 height 20
type input "Toby"
type input "hanson"
type input "tobydhanson@gmail.com"
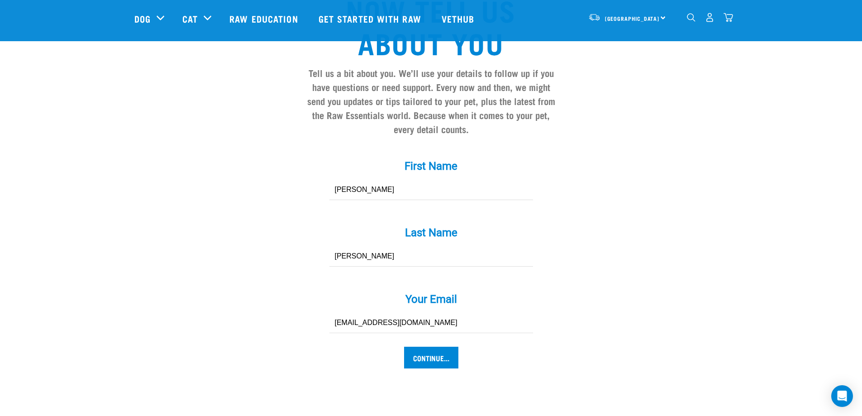
scroll to position [860, 0]
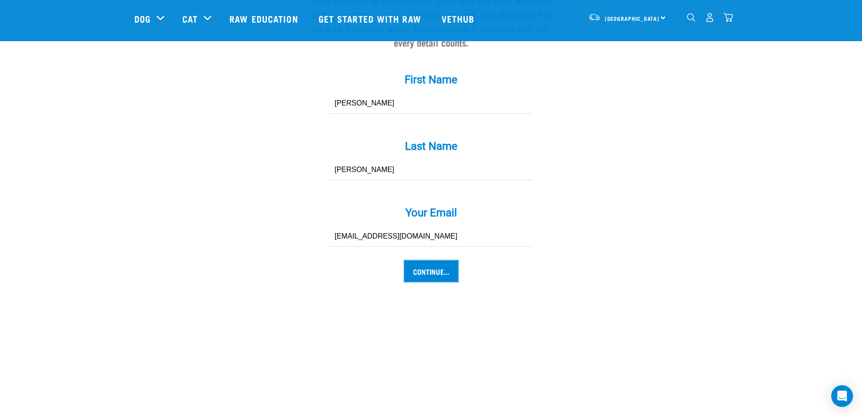
click at [429, 260] on input "Continue..." at bounding box center [431, 271] width 54 height 22
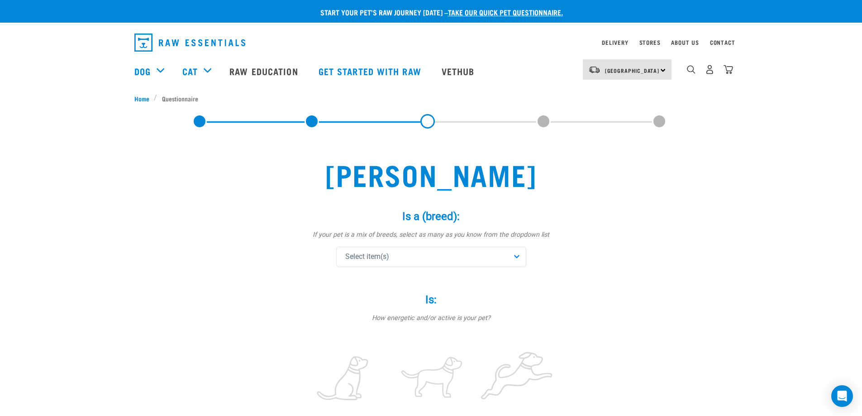
click at [442, 267] on div "Is a (breed): * If your pet is a mix of breeds, select as many as you know from…" at bounding box center [430, 238] width 271 height 83
click at [428, 254] on div "Select item(s)" at bounding box center [431, 257] width 190 height 20
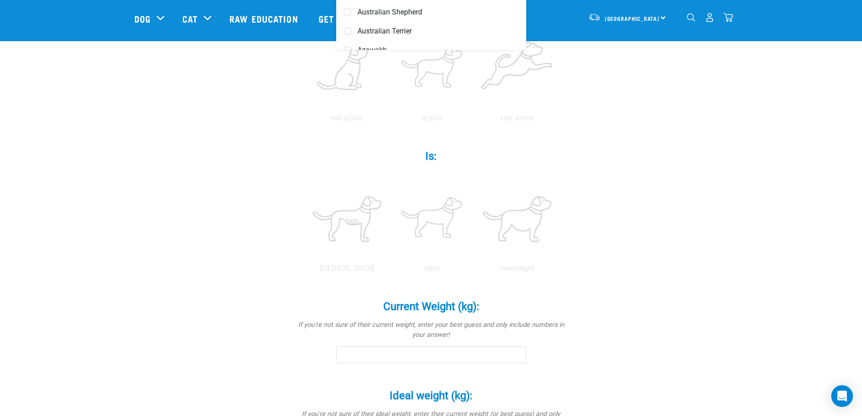
scroll to position [90, 0]
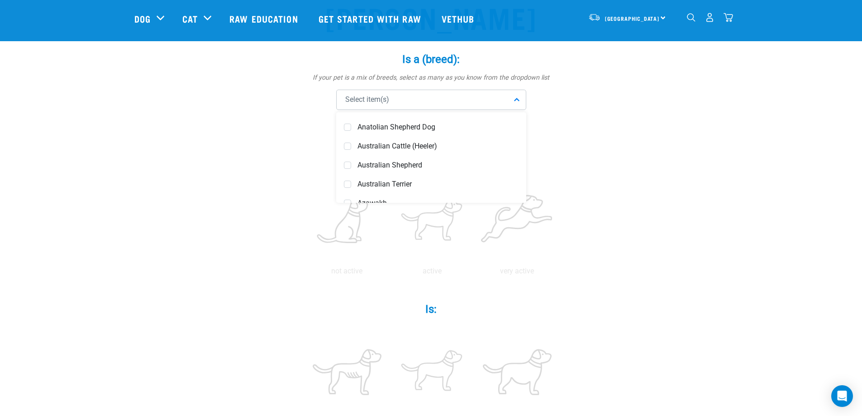
click at [416, 96] on div "Select item(s)" at bounding box center [431, 100] width 190 height 20
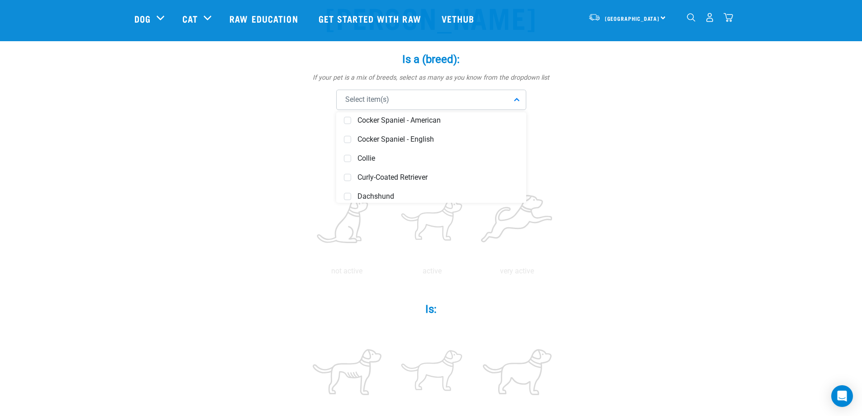
scroll to position [1221, 0]
click at [405, 137] on span "Cocker Spaniel - English" at bounding box center [437, 138] width 161 height 9
click at [665, 187] on div "bradley Is a (breed): * If your pet is a mix of breeds, select as many as you k…" at bounding box center [431, 400] width 594 height 836
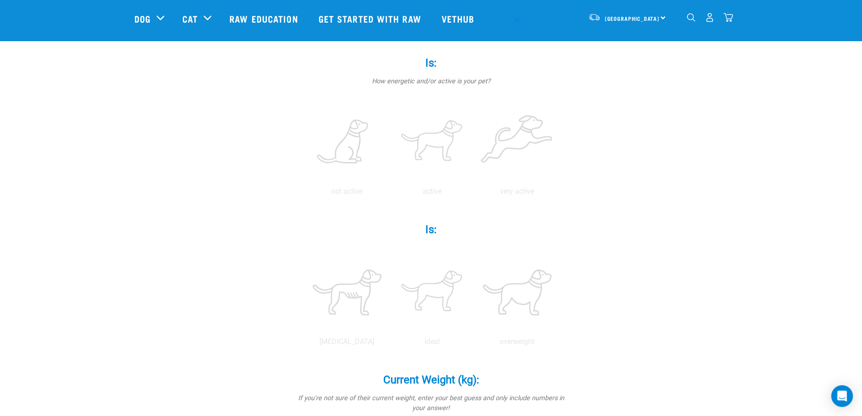
scroll to position [181, 0]
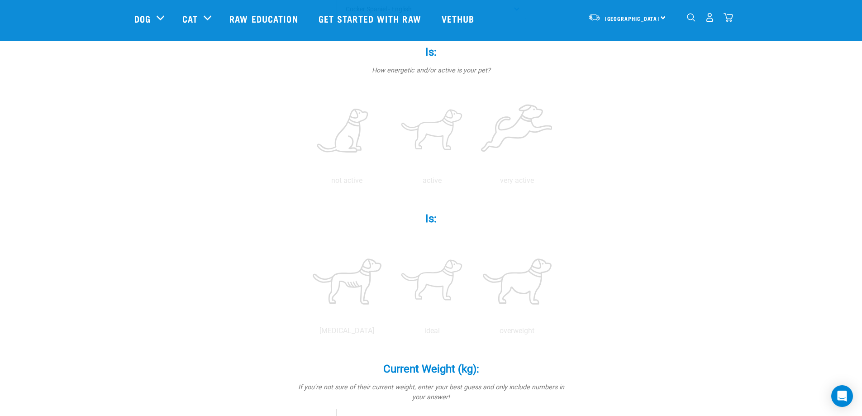
click at [433, 126] on label at bounding box center [431, 131] width 81 height 77
click at [390, 183] on input "radio" at bounding box center [390, 183] width 0 height 0
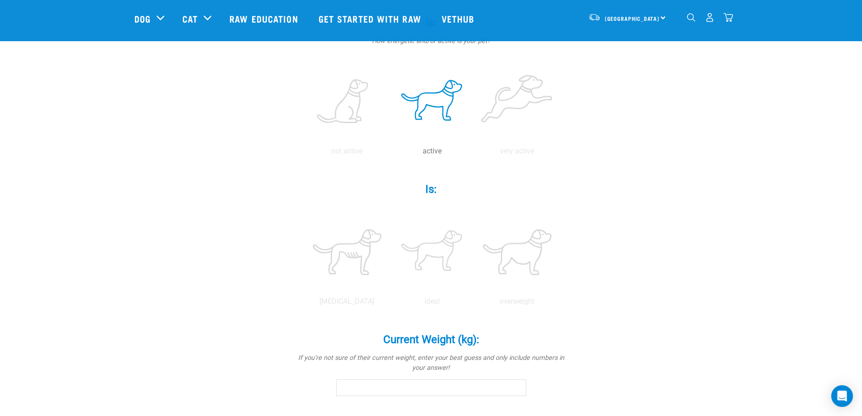
scroll to position [226, 0]
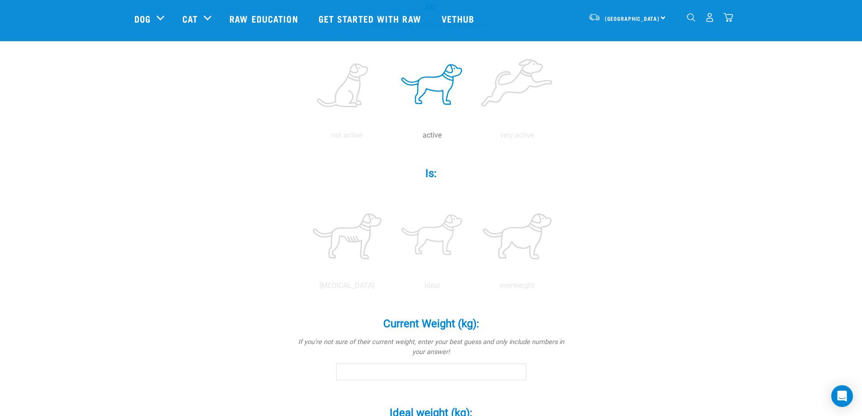
click at [450, 240] on label at bounding box center [431, 236] width 81 height 77
click at [390, 288] on input "radio" at bounding box center [390, 288] width 0 height 0
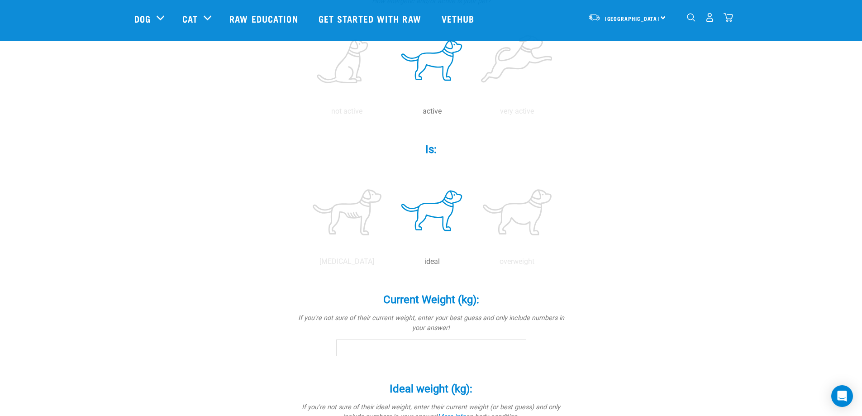
scroll to position [317, 0]
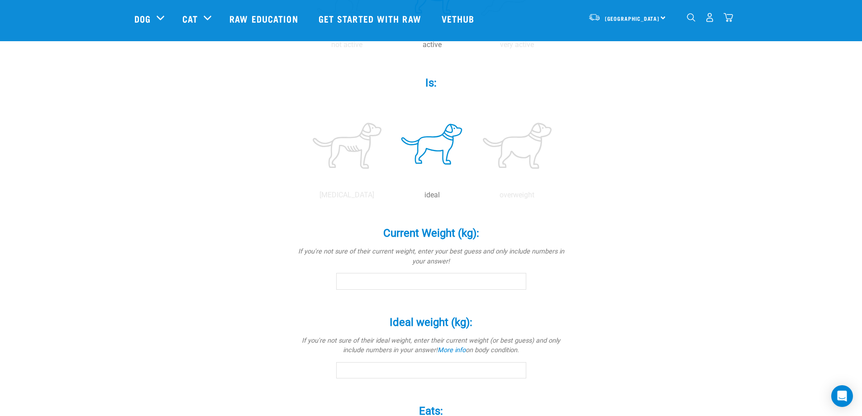
click at [487, 285] on input "Current Weight (kg): *" at bounding box center [431, 281] width 190 height 16
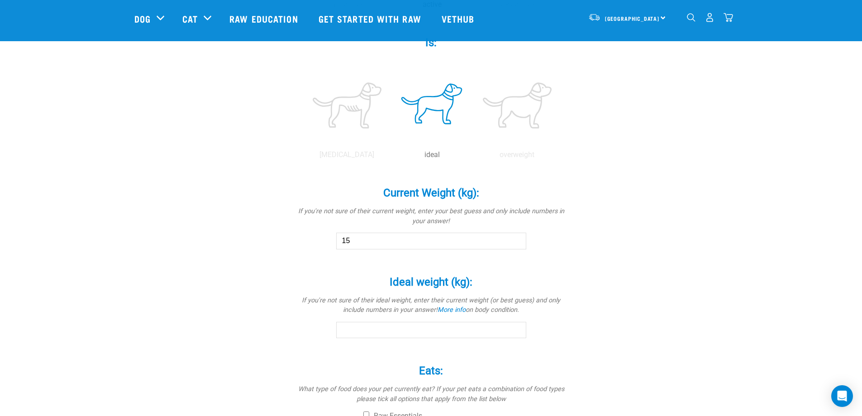
scroll to position [362, 0]
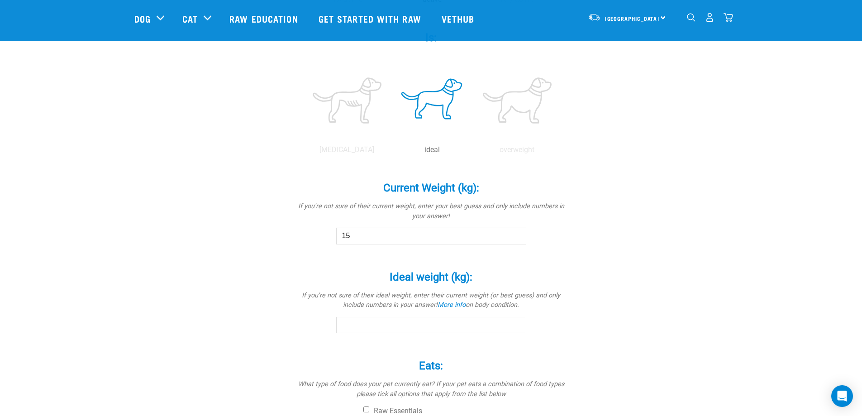
type input "15"
click at [465, 325] on input "Ideal weight (kg): *" at bounding box center [431, 325] width 190 height 16
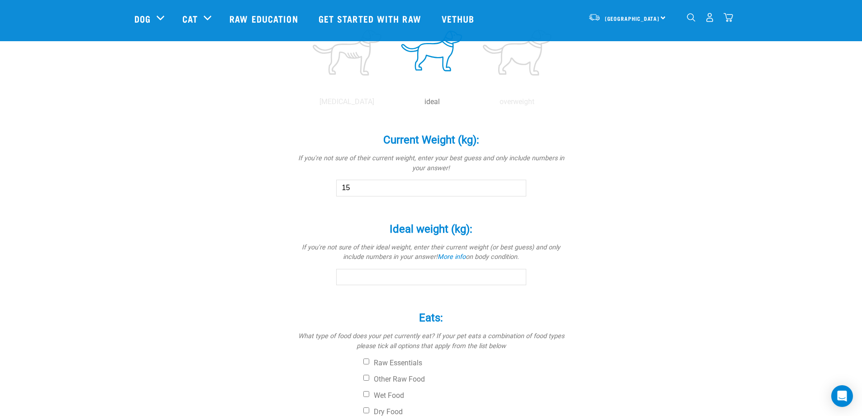
scroll to position [452, 0]
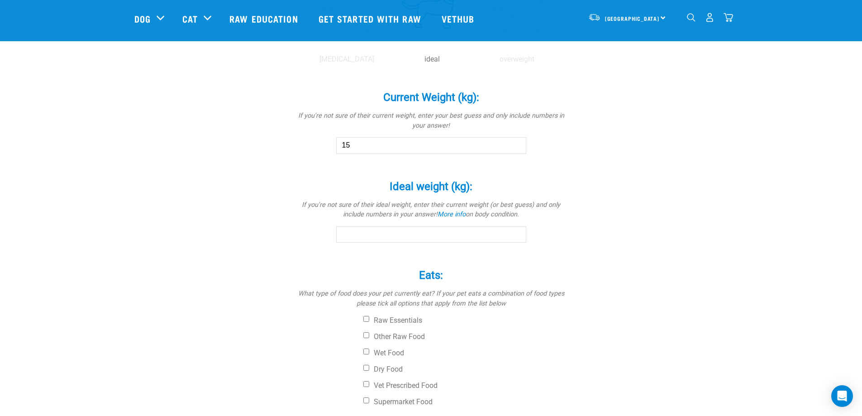
click at [387, 323] on label "Raw Essentials" at bounding box center [465, 320] width 204 height 9
click at [369, 322] on input "Raw Essentials" at bounding box center [366, 319] width 6 height 6
checkbox input "true"
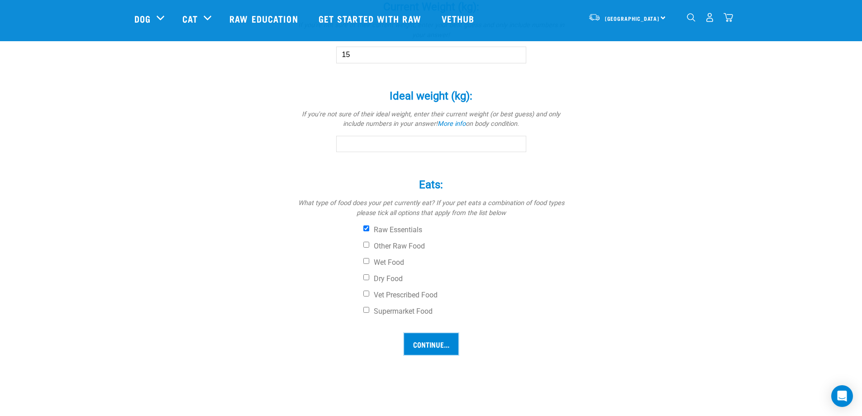
click at [445, 343] on input "Continue..." at bounding box center [431, 344] width 54 height 22
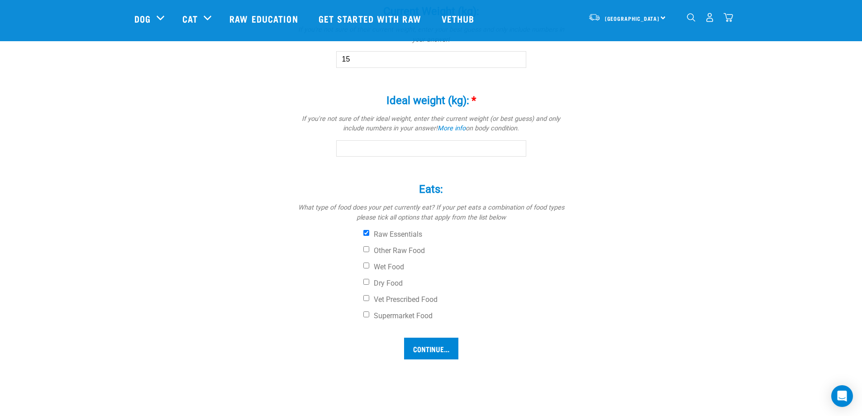
scroll to position [534, 0]
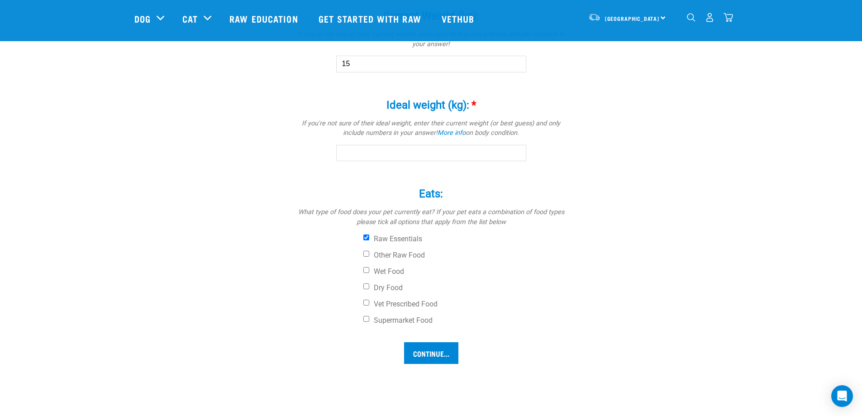
click at [474, 151] on input "Ideal weight (kg): *" at bounding box center [431, 153] width 190 height 16
type input "14"
click at [434, 358] on input "Continue..." at bounding box center [431, 353] width 54 height 22
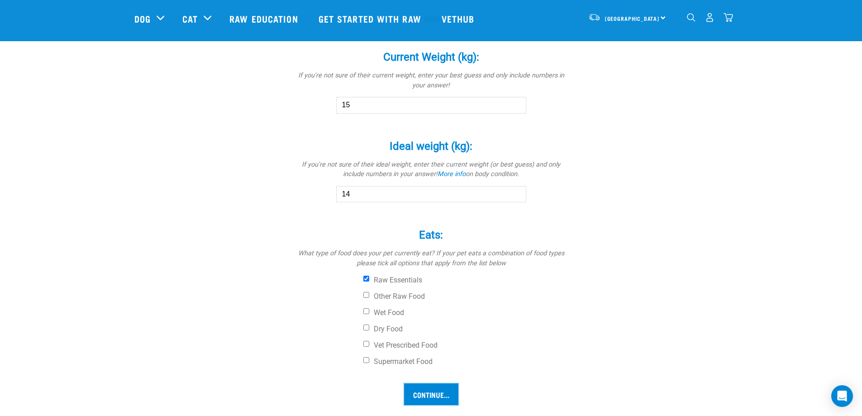
scroll to position [353, 0]
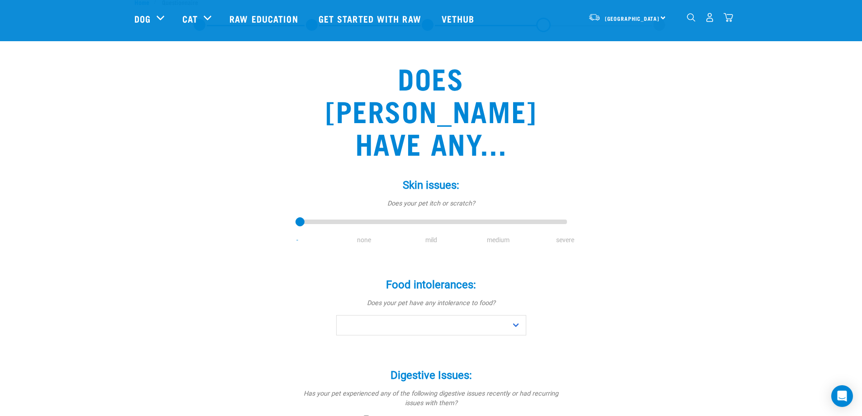
scroll to position [45, 0]
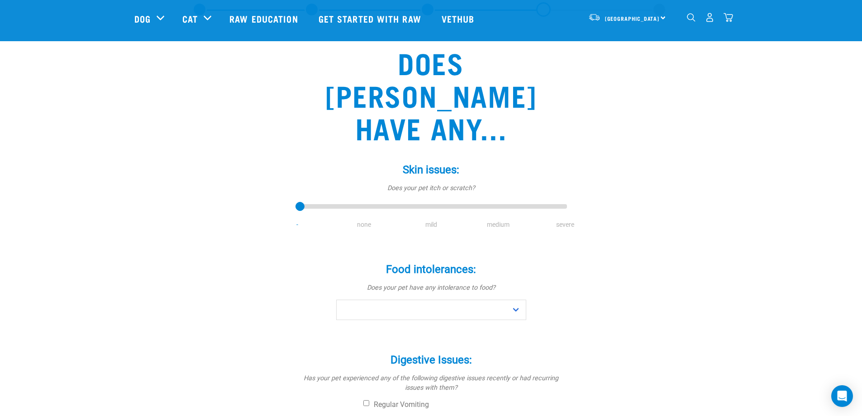
click at [371, 220] on li "none" at bounding box center [364, 225] width 67 height 10
click at [354, 220] on li "none" at bounding box center [364, 225] width 67 height 10
click at [362, 220] on li "none" at bounding box center [364, 225] width 67 height 10
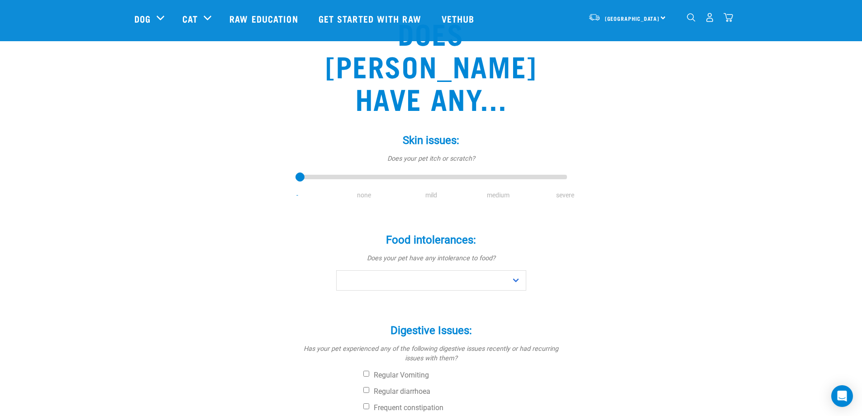
scroll to position [90, 0]
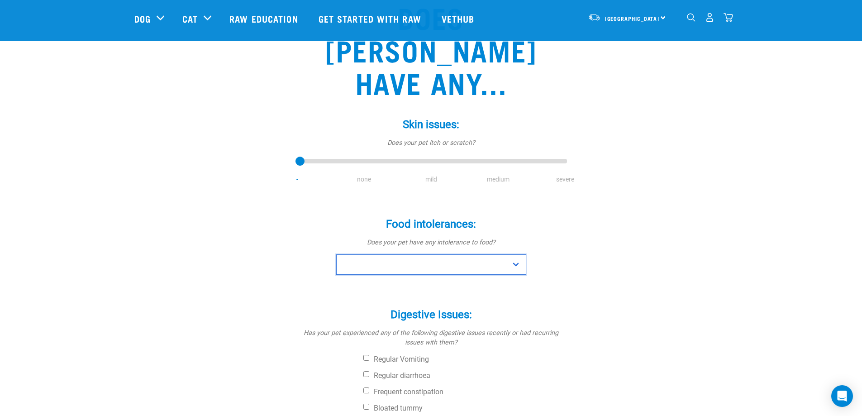
click at [391, 254] on select "No Yes" at bounding box center [431, 264] width 190 height 20
select select "no"
click at [336, 254] on select "No Yes" at bounding box center [431, 264] width 190 height 20
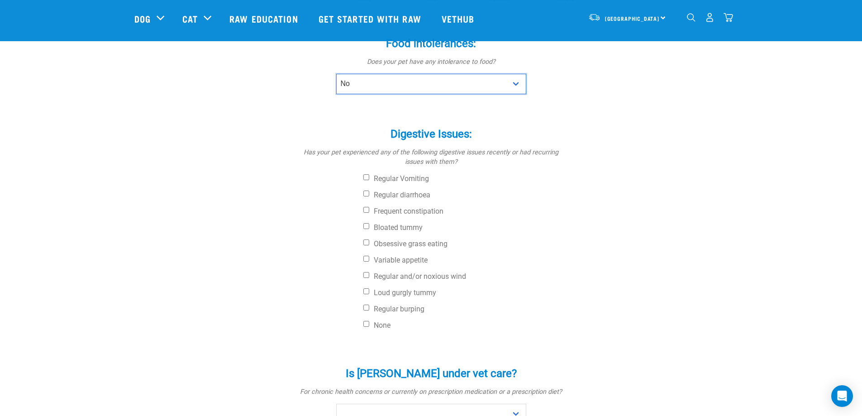
scroll to position [271, 0]
click at [386, 320] on label "None" at bounding box center [465, 324] width 204 height 9
click at [369, 320] on input "None" at bounding box center [366, 323] width 6 height 6
checkbox input "true"
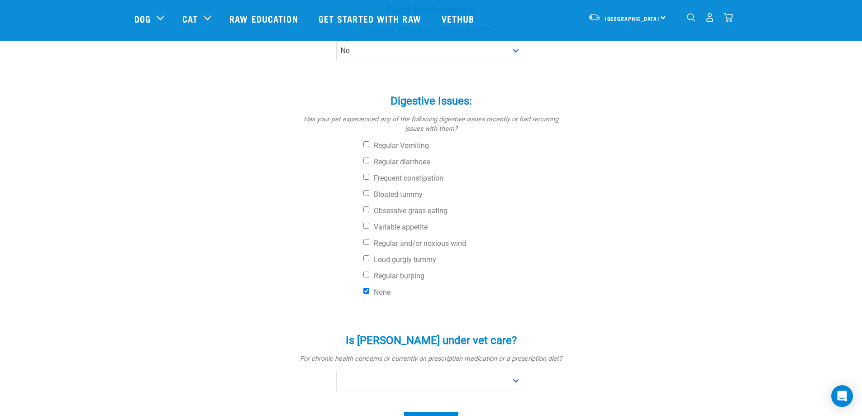
scroll to position [362, 0]
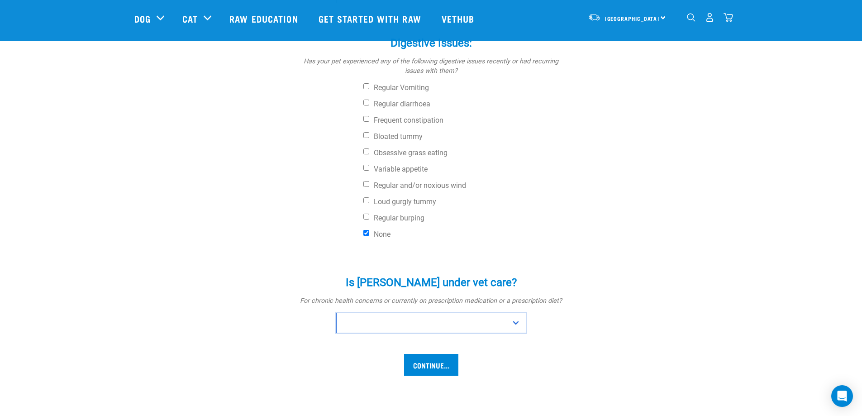
click at [433, 313] on select "No Yes" at bounding box center [431, 323] width 190 height 20
select select "no"
click at [336, 313] on select "No Yes" at bounding box center [431, 323] width 190 height 20
click at [424, 354] on input "Continue..." at bounding box center [431, 365] width 54 height 22
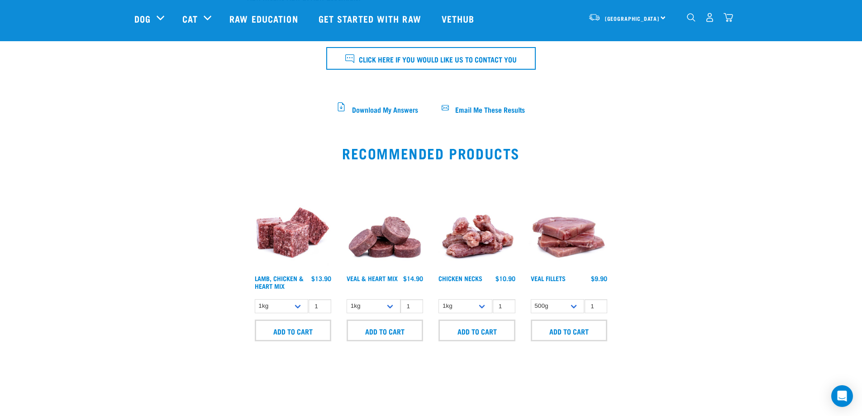
scroll to position [407, 0]
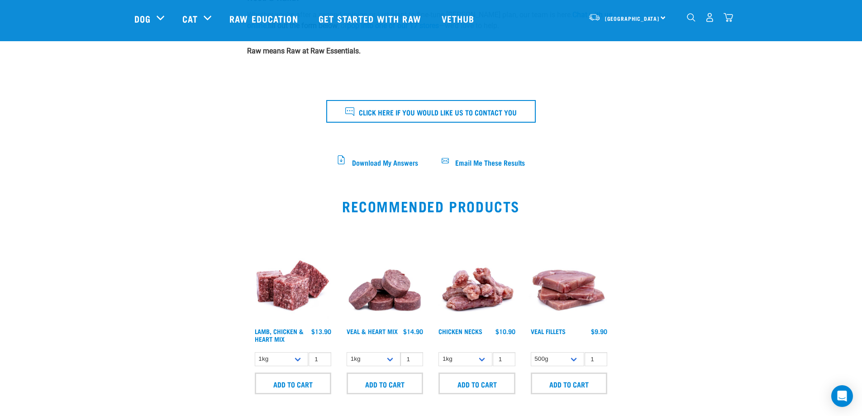
click at [297, 294] on img at bounding box center [292, 282] width 81 height 81
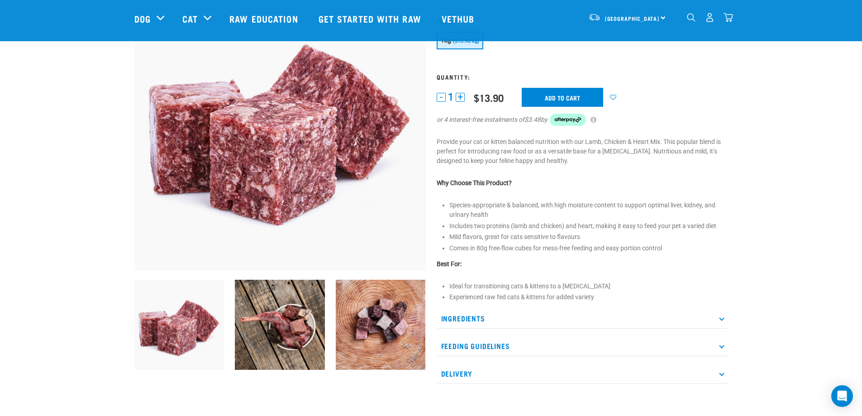
scroll to position [90, 0]
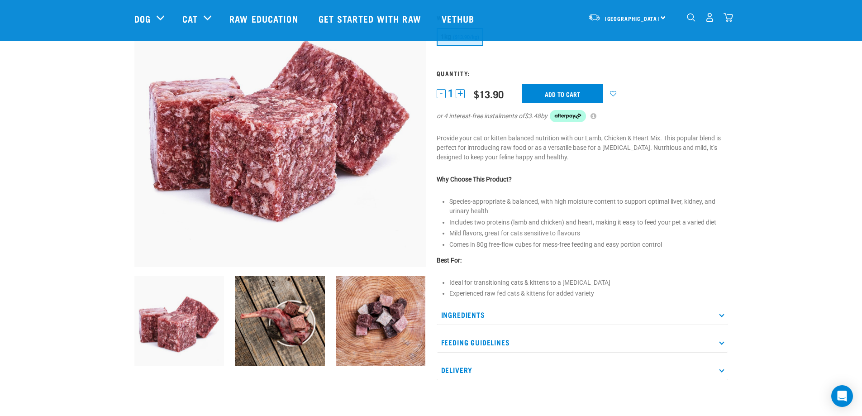
click at [631, 337] on p "Feeding Guidelines" at bounding box center [582, 342] width 291 height 20
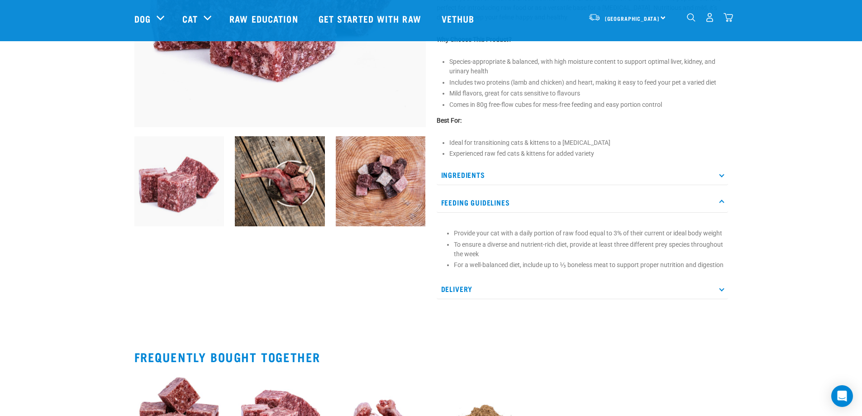
scroll to position [226, 0]
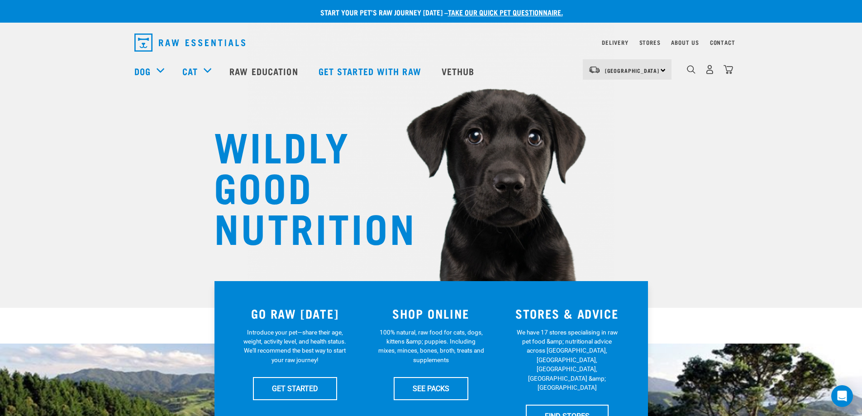
click at [730, 74] on img "dropdown navigation" at bounding box center [728, 70] width 10 height 10
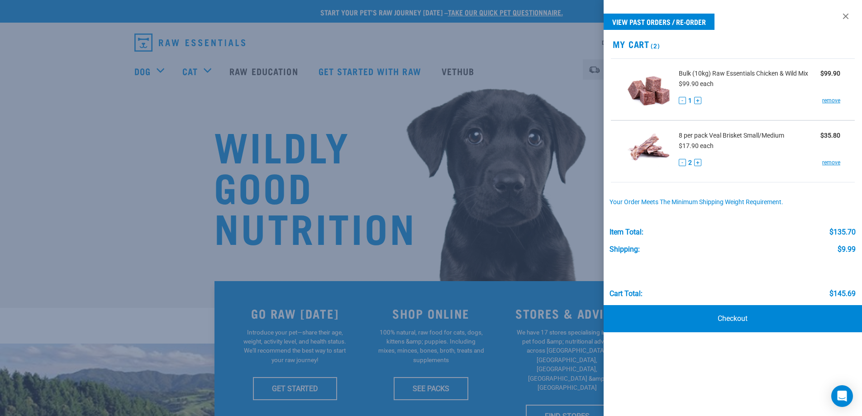
drag, startPoint x: 484, startPoint y: 35, endPoint x: 474, endPoint y: 27, distance: 13.2
click at [481, 32] on div at bounding box center [431, 208] width 862 height 416
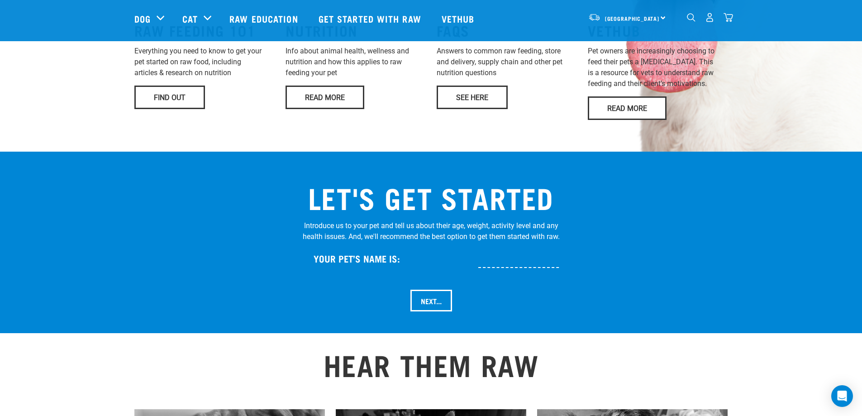
scroll to position [543, 0]
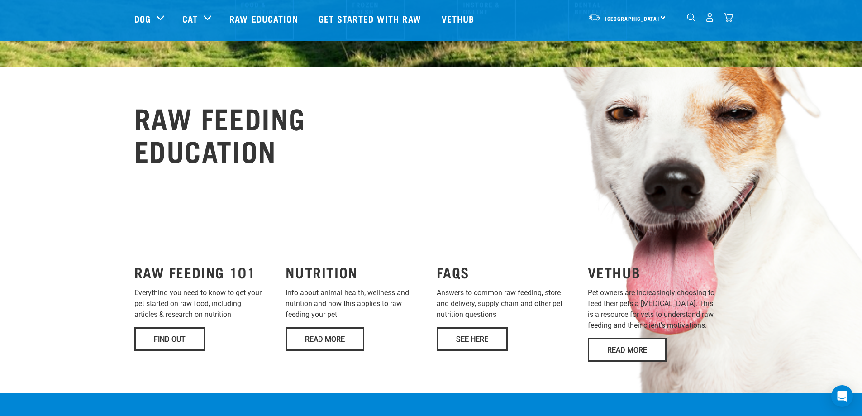
click at [732, 21] on img "dropdown navigation" at bounding box center [728, 18] width 10 height 10
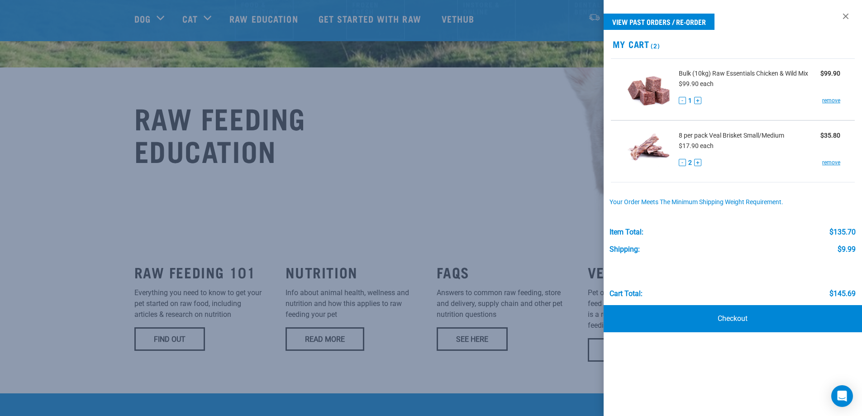
click at [531, 52] on div at bounding box center [431, 208] width 862 height 416
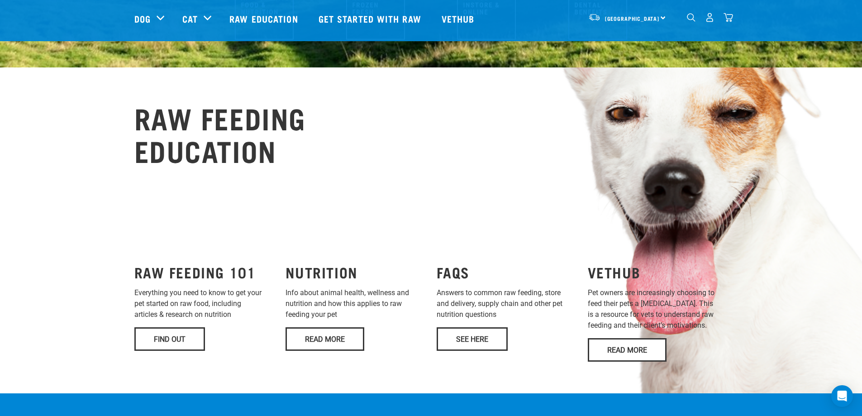
click at [727, 18] on img "dropdown navigation" at bounding box center [728, 18] width 10 height 10
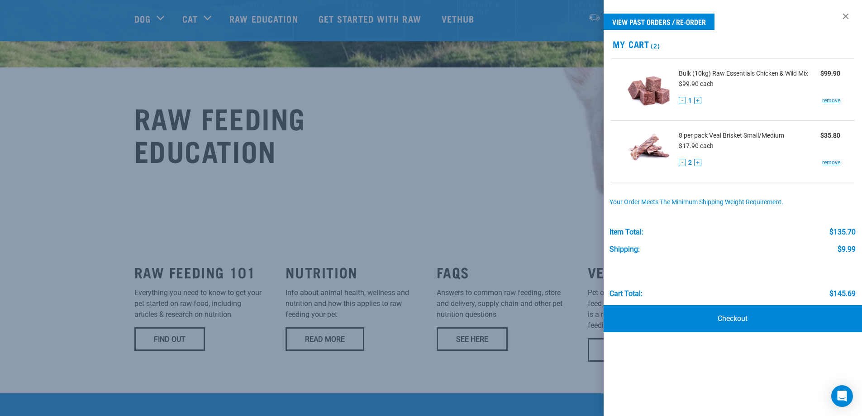
click at [479, 127] on div at bounding box center [431, 208] width 862 height 416
